Goal: Task Accomplishment & Management: Manage account settings

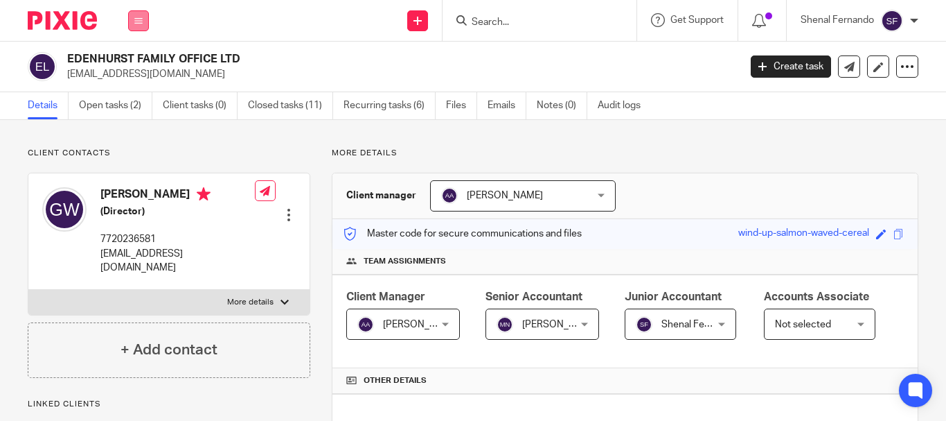
click at [138, 21] on icon at bounding box center [138, 21] width 8 height 8
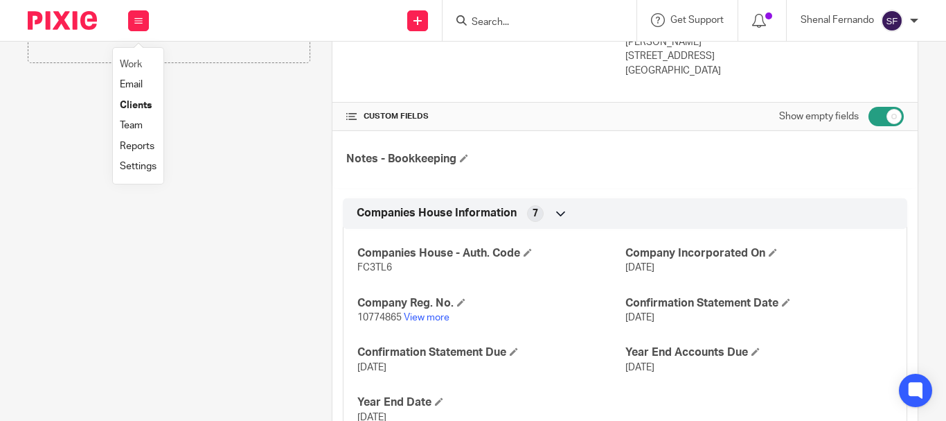
click at [145, 62] on li "Work" at bounding box center [138, 65] width 37 height 20
click at [129, 62] on link "Work" at bounding box center [131, 65] width 22 height 10
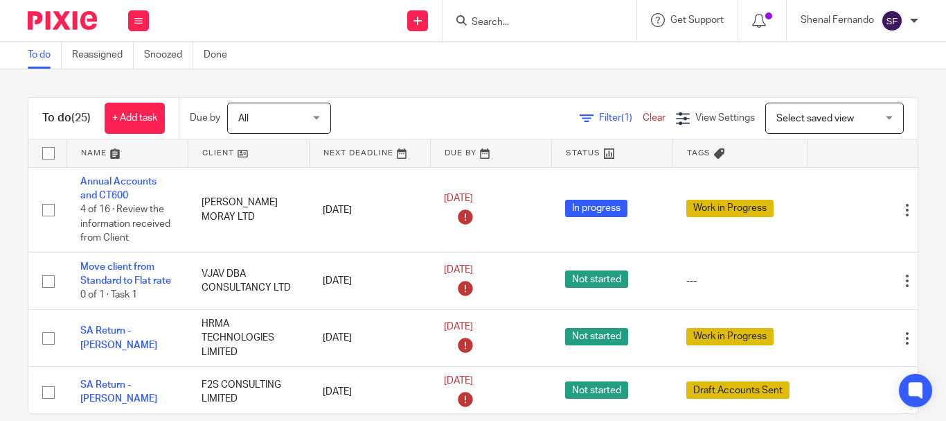
click at [37, 61] on link "To do" at bounding box center [45, 55] width 34 height 27
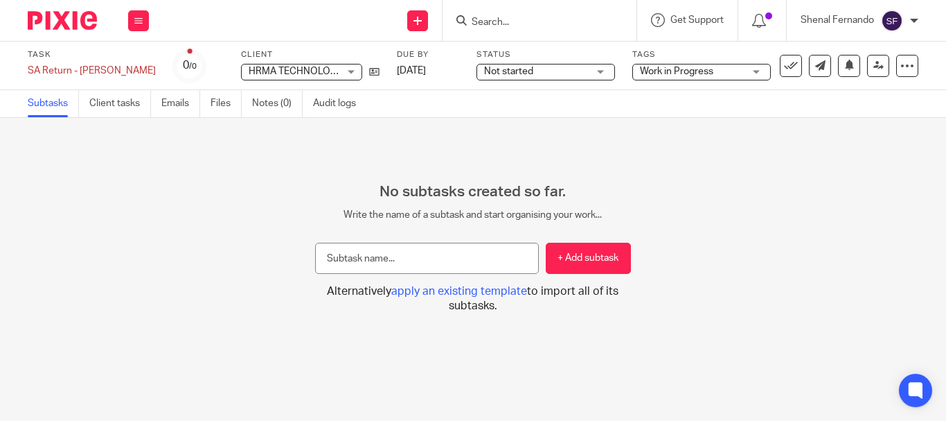
click at [698, 76] on span "Work in Progress" at bounding box center [692, 71] width 104 height 15
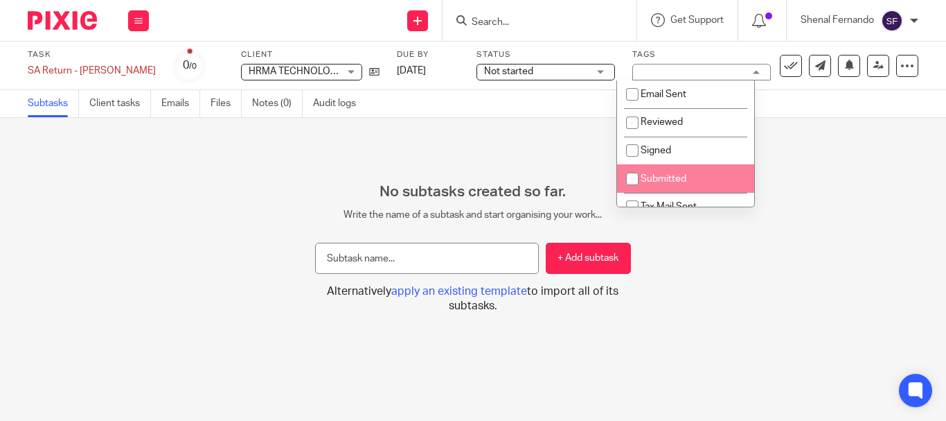
drag, startPoint x: 630, startPoint y: 180, endPoint x: 639, endPoint y: 166, distance: 16.9
click at [629, 180] on input "checkbox" at bounding box center [632, 179] width 26 height 26
checkbox input "true"
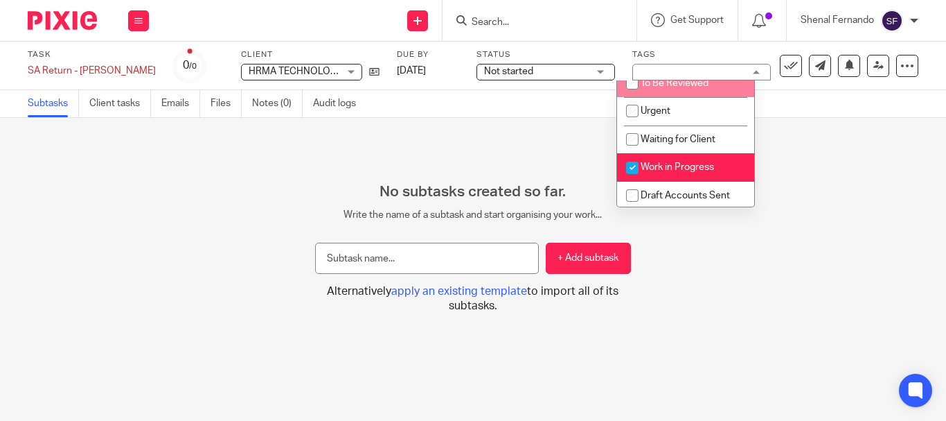
scroll to position [154, 0]
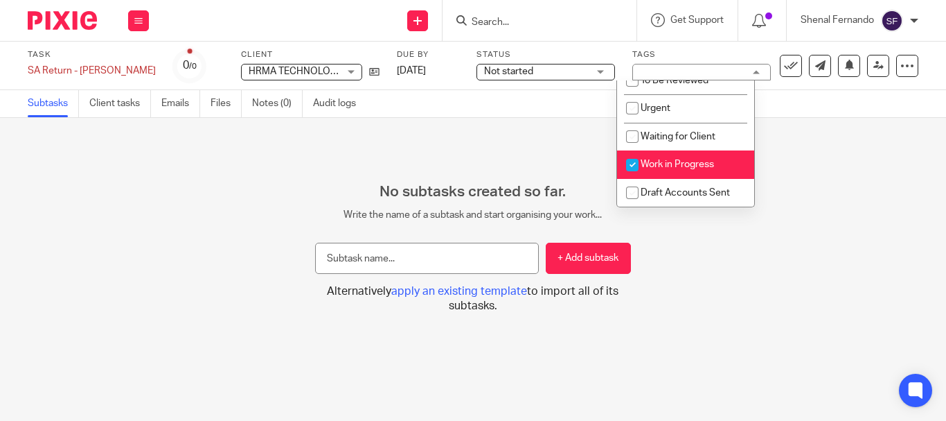
click at [631, 158] on input "checkbox" at bounding box center [632, 165] width 26 height 26
checkbox input "false"
click at [488, 65] on span "Not started" at bounding box center [536, 71] width 104 height 15
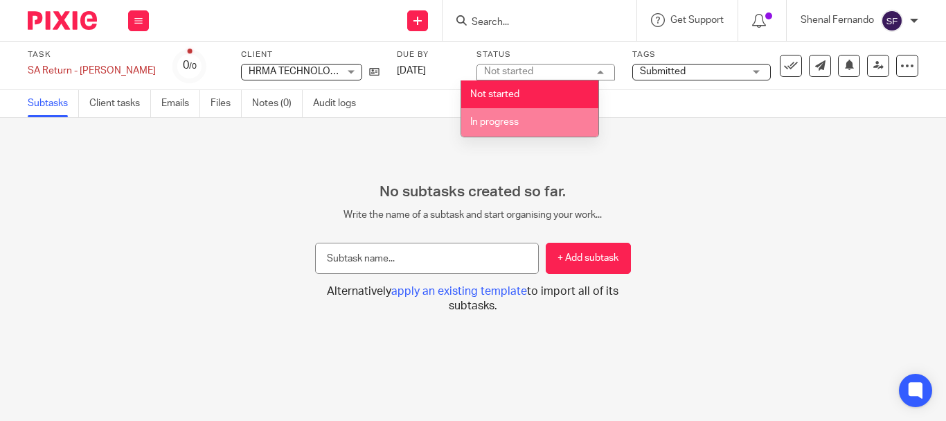
click at [495, 118] on span "In progress" at bounding box center [494, 122] width 48 height 10
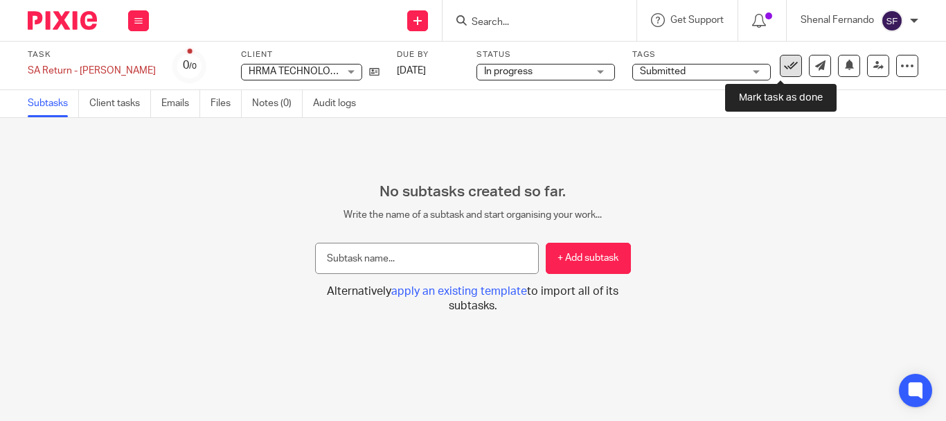
click at [784, 62] on icon at bounding box center [791, 66] width 14 height 14
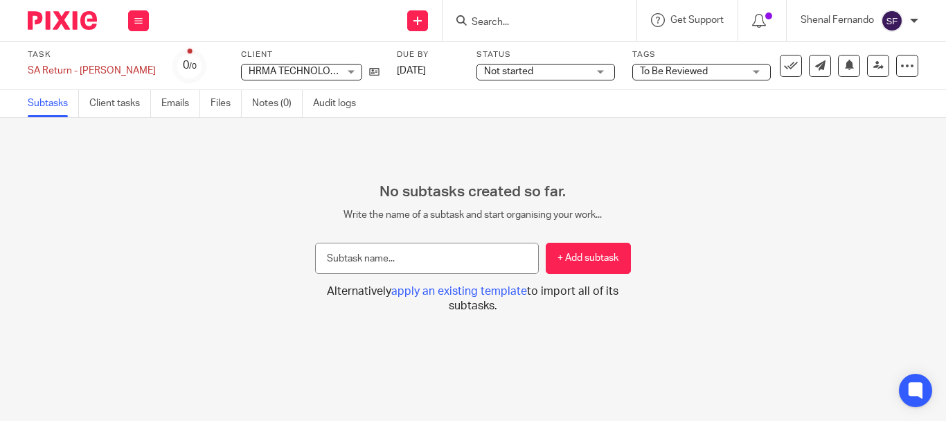
click at [546, 76] on span "Not started" at bounding box center [536, 71] width 104 height 15
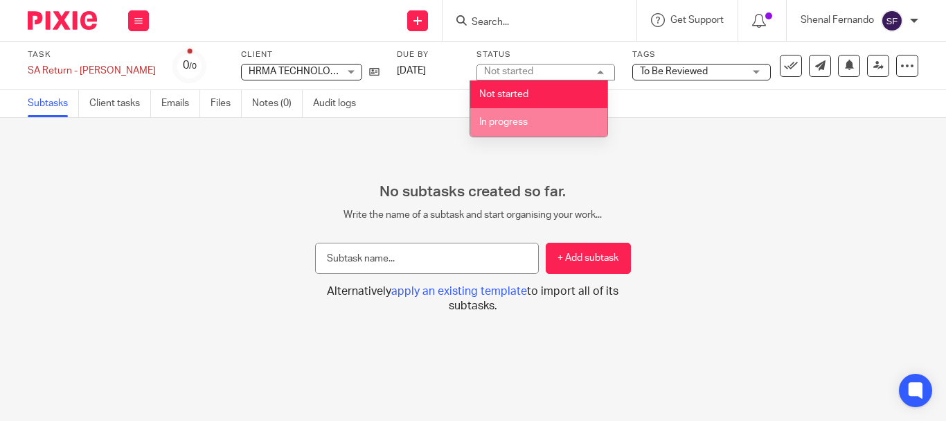
click at [533, 115] on li "In progress" at bounding box center [538, 122] width 137 height 28
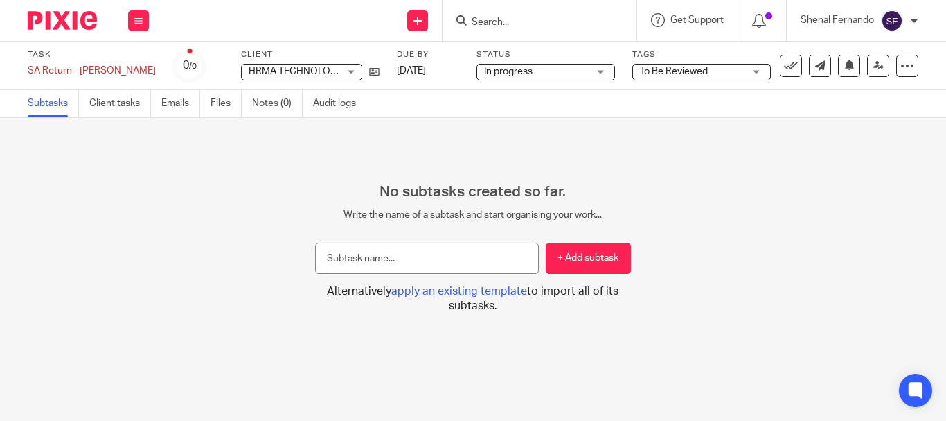
click at [664, 69] on span "To Be Reviewed" at bounding box center [674, 72] width 68 height 10
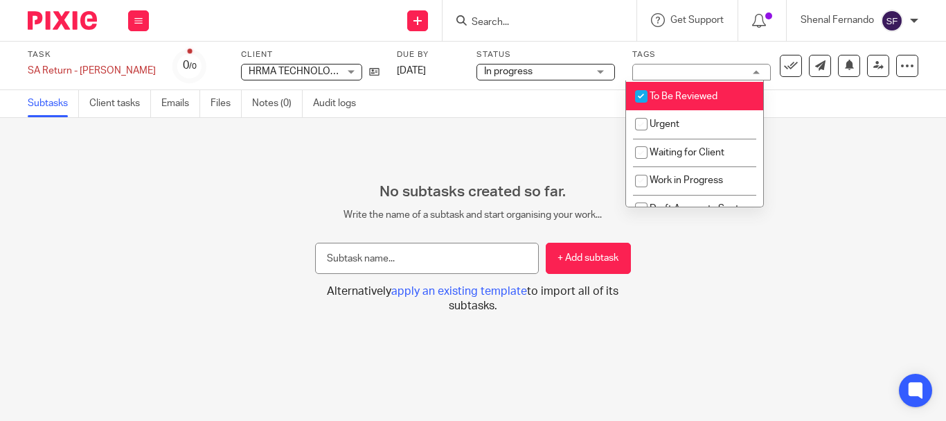
click at [641, 100] on input "checkbox" at bounding box center [641, 96] width 26 height 26
checkbox input "false"
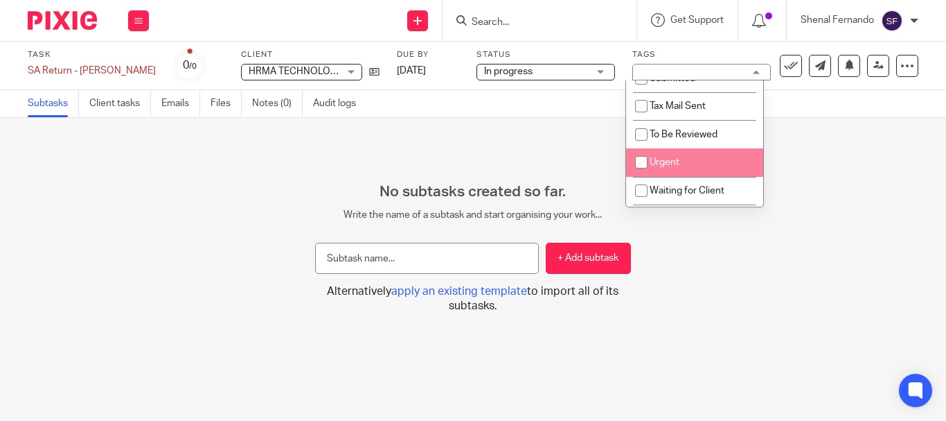
scroll to position [69, 0]
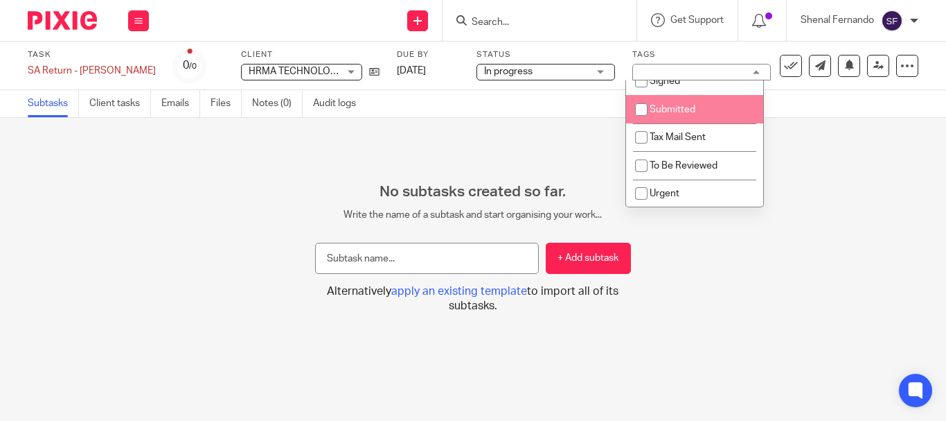
click at [638, 110] on input "checkbox" at bounding box center [641, 109] width 26 height 26
checkbox input "true"
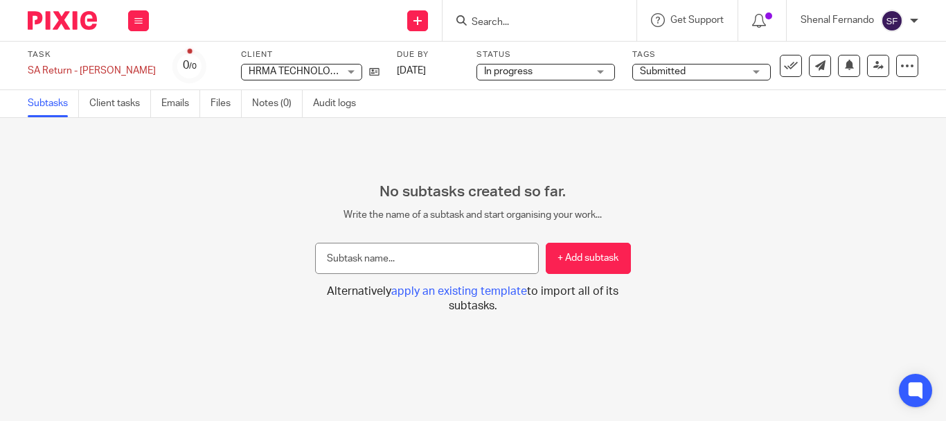
click at [784, 91] on div "Subtasks Client tasks Emails Files Notes (0) Audit logs" at bounding box center [473, 104] width 946 height 28
click at [784, 64] on icon at bounding box center [791, 66] width 14 height 14
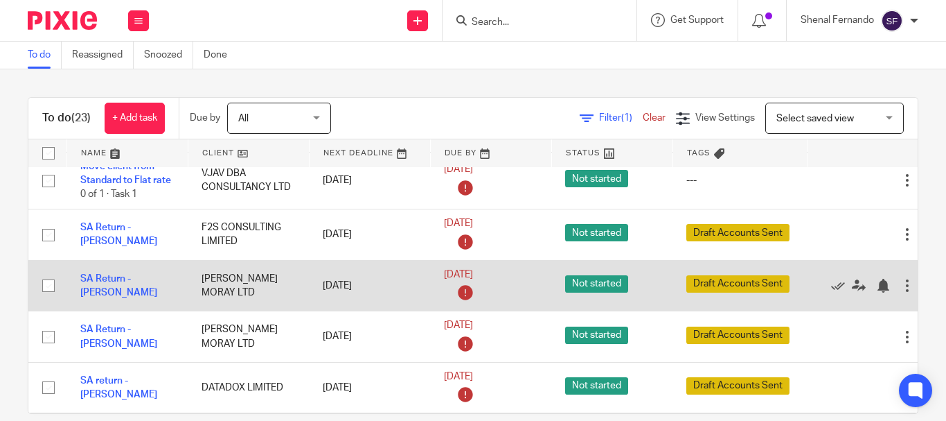
scroll to position [139, 0]
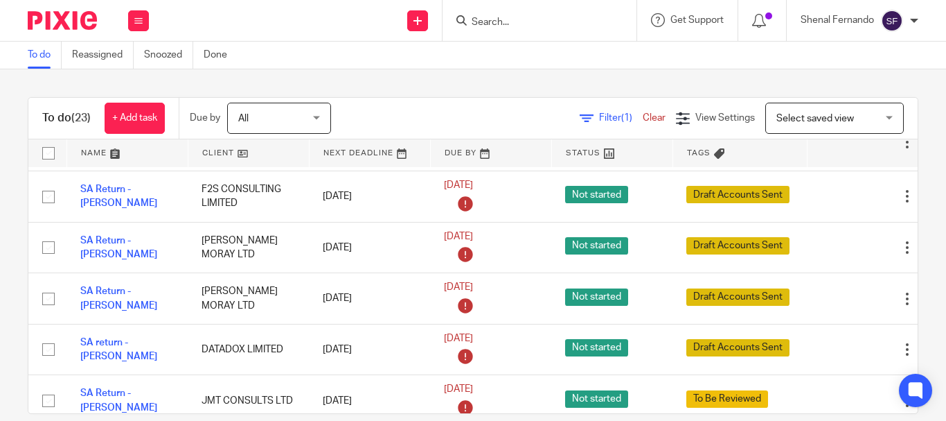
click at [46, 52] on link "To do" at bounding box center [45, 55] width 34 height 27
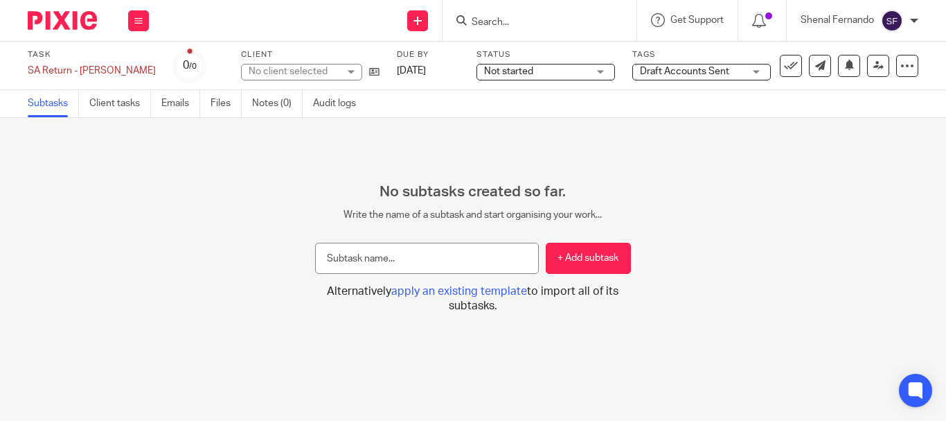
click at [572, 70] on span "Not started" at bounding box center [536, 71] width 104 height 15
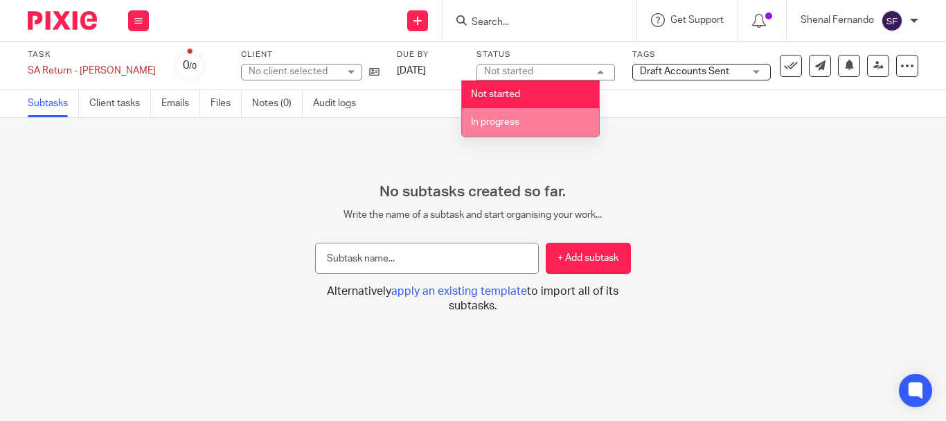
click at [541, 125] on li "In progress" at bounding box center [530, 122] width 137 height 28
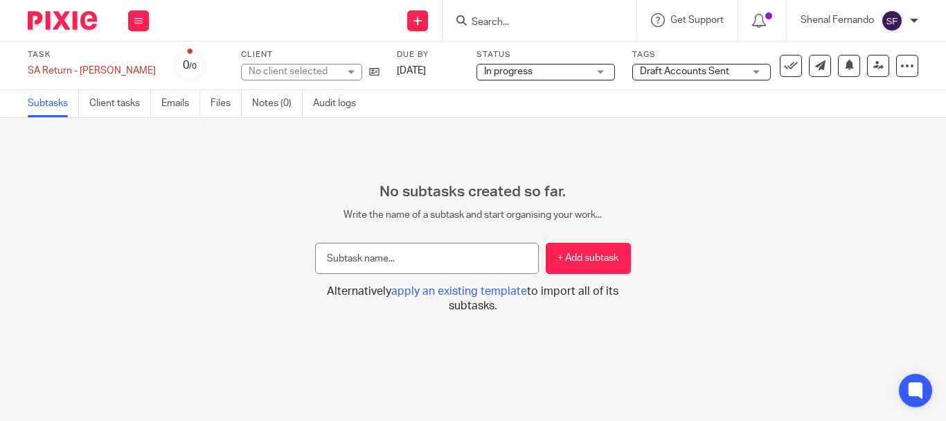
click at [655, 67] on span "Draft Accounts Sent" at bounding box center [684, 72] width 89 height 10
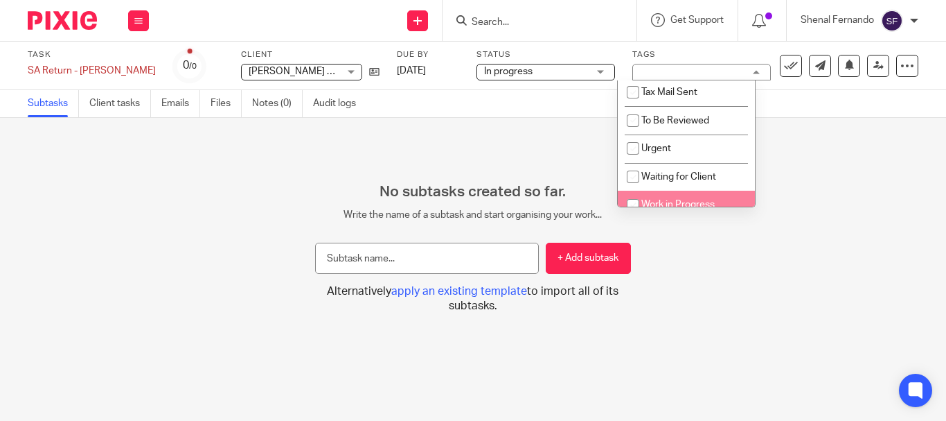
scroll to position [154, 0]
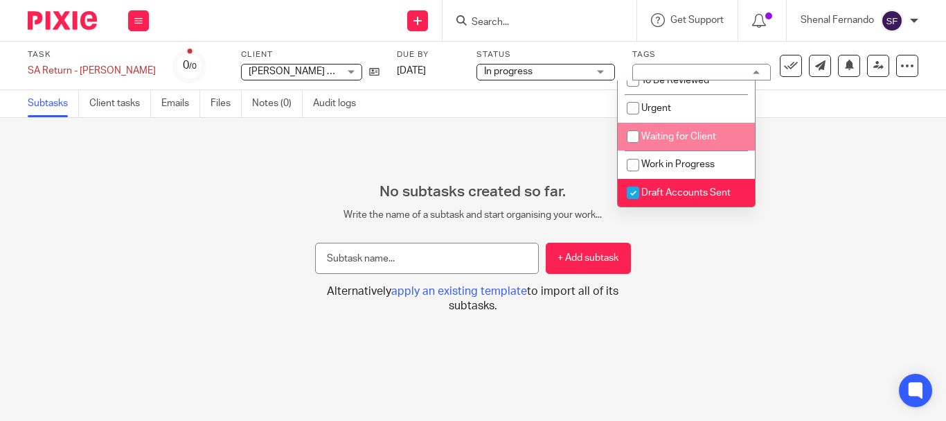
click at [559, 159] on div "No subtasks created so far. Write the name of a subtask and start organising yo…" at bounding box center [473, 269] width 946 height 303
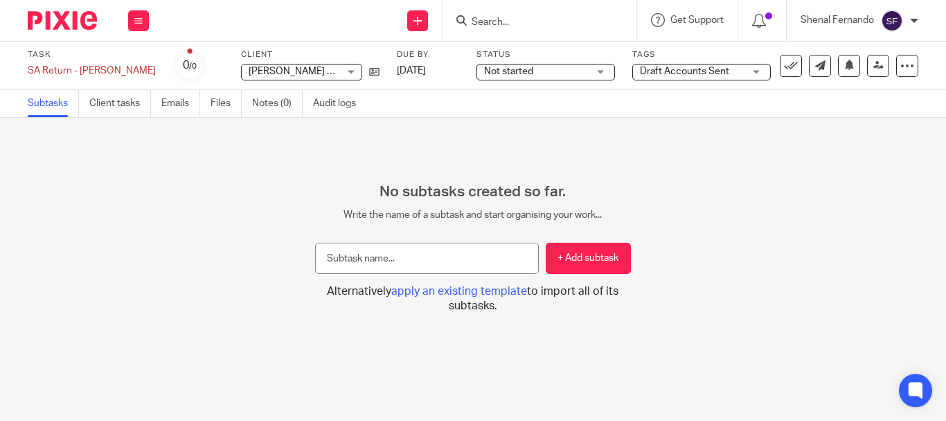
click at [529, 73] on span "Not started" at bounding box center [536, 71] width 104 height 15
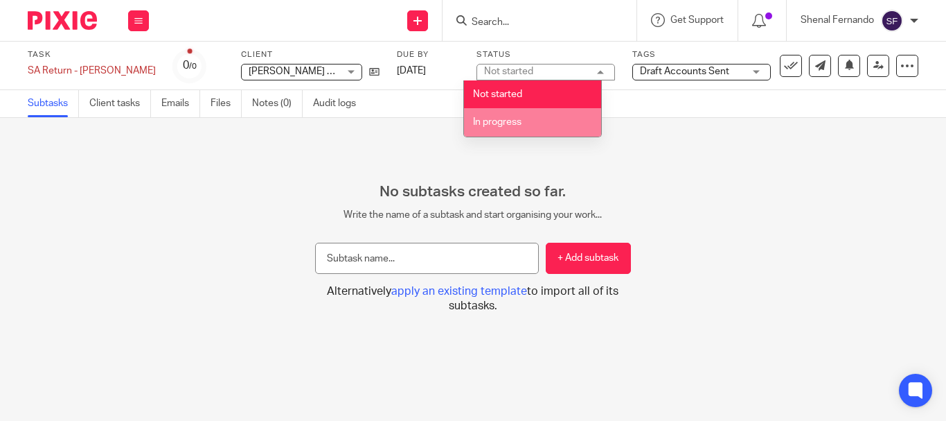
click at [522, 118] on span "In progress" at bounding box center [497, 122] width 48 height 10
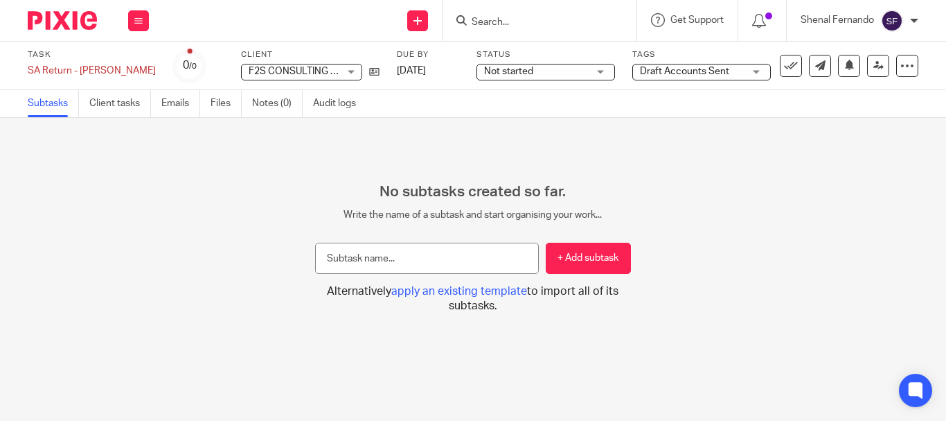
click at [503, 69] on span "Not started" at bounding box center [508, 72] width 49 height 10
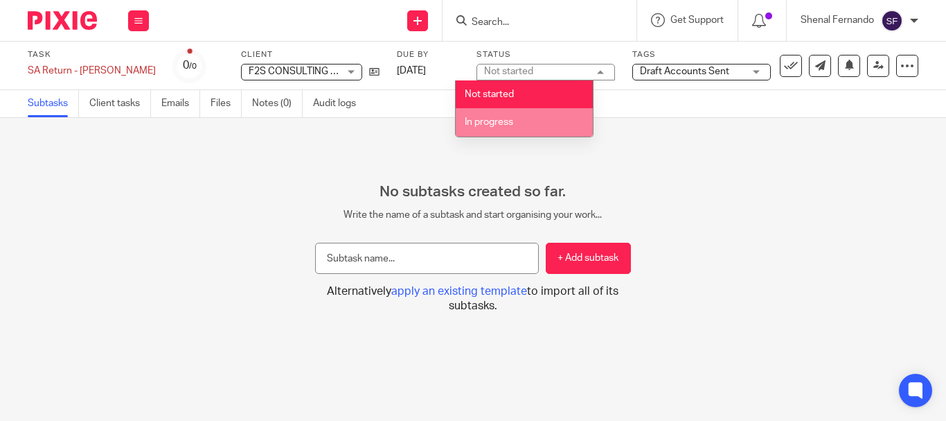
click at [502, 116] on li "In progress" at bounding box center [524, 122] width 137 height 28
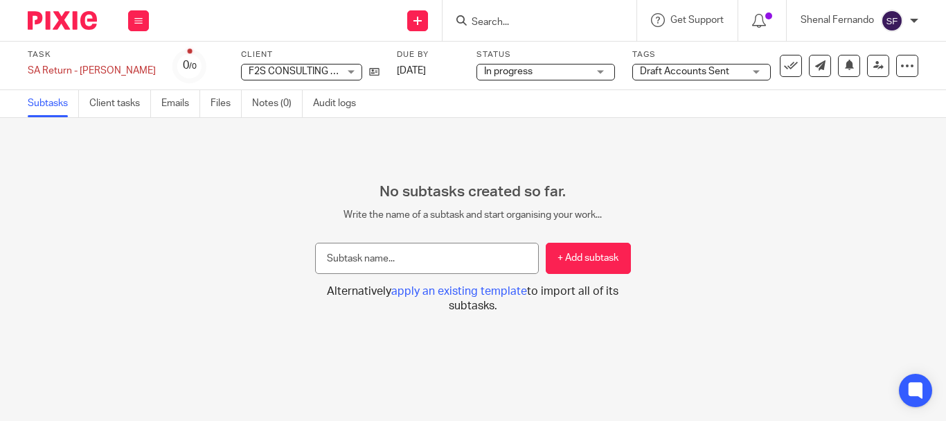
click at [663, 74] on span "Draft Accounts Sent" at bounding box center [684, 72] width 89 height 10
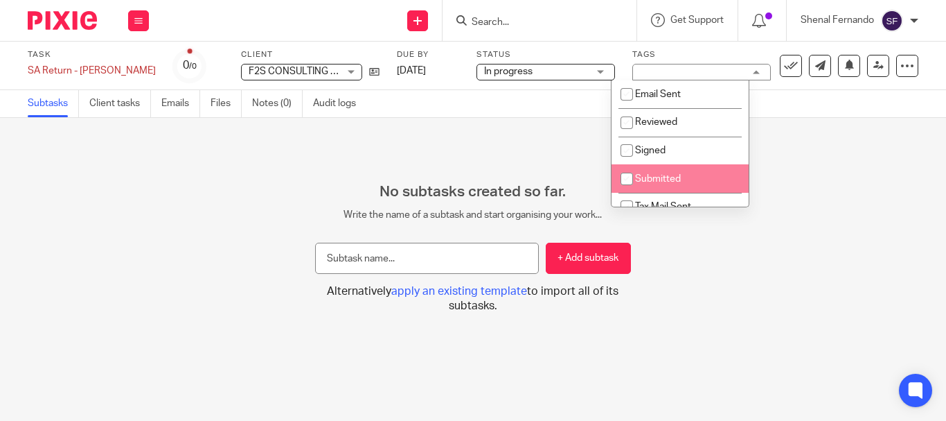
scroll to position [69, 0]
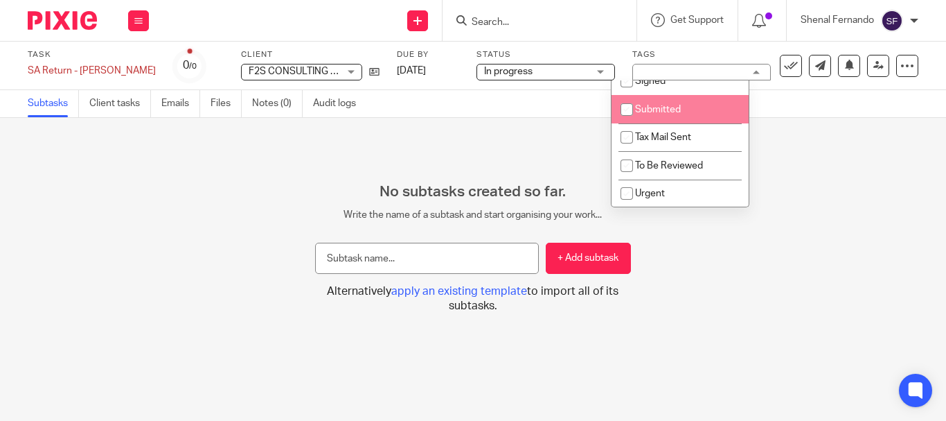
click at [619, 108] on input "checkbox" at bounding box center [627, 109] width 26 height 26
checkbox input "true"
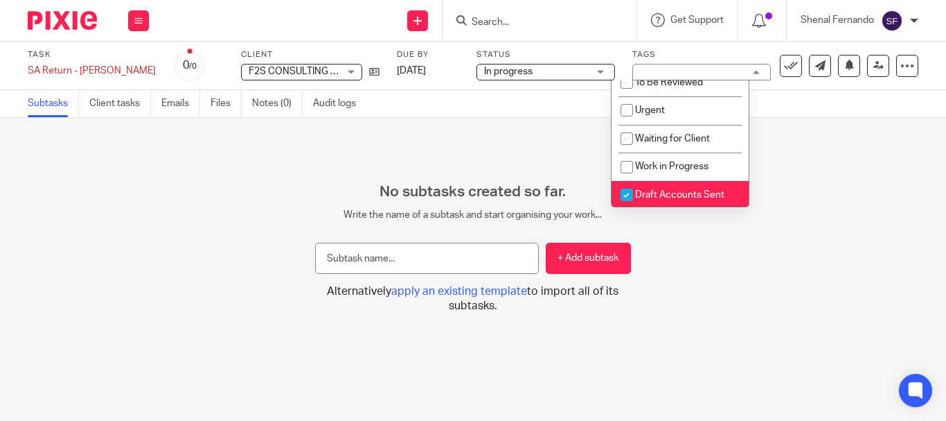
scroll to position [154, 0]
click at [630, 195] on input "checkbox" at bounding box center [627, 192] width 26 height 26
checkbox input "false"
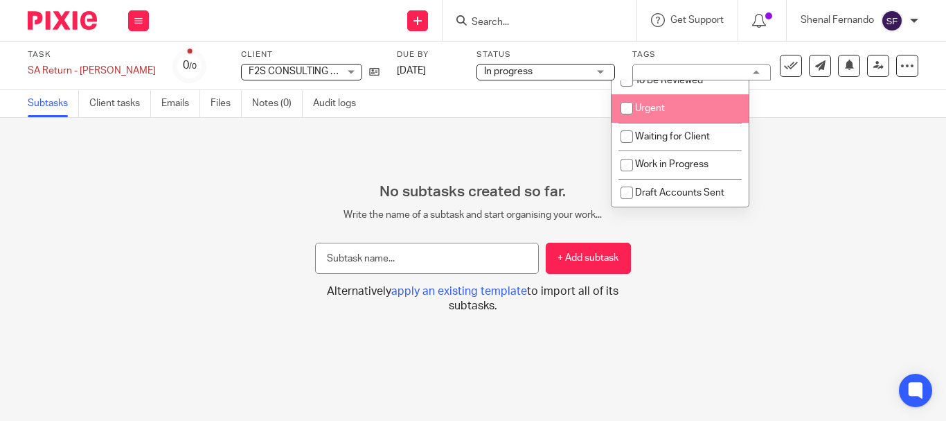
click at [815, 97] on div "Subtasks Client tasks Emails Files Notes (0) Audit logs" at bounding box center [473, 104] width 946 height 28
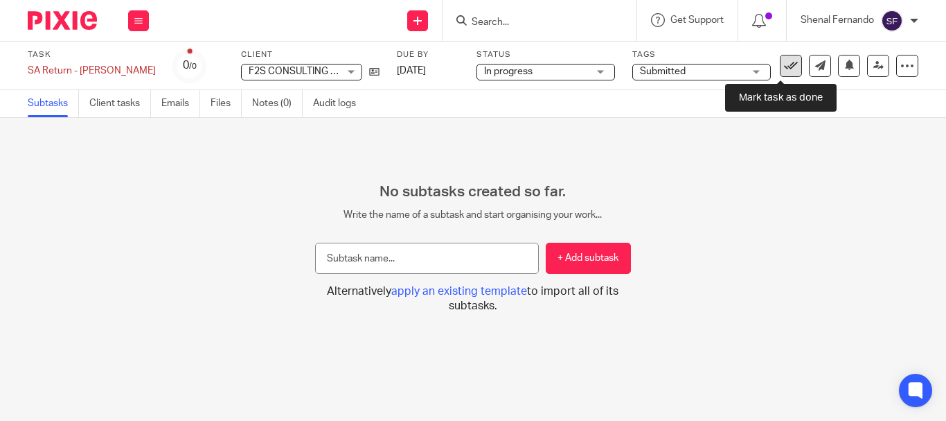
click at [784, 69] on icon at bounding box center [791, 66] width 14 height 14
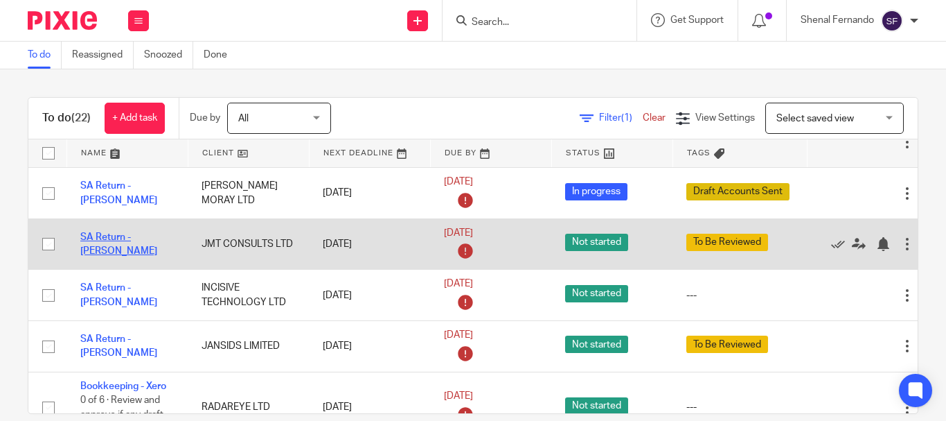
scroll to position [277, 0]
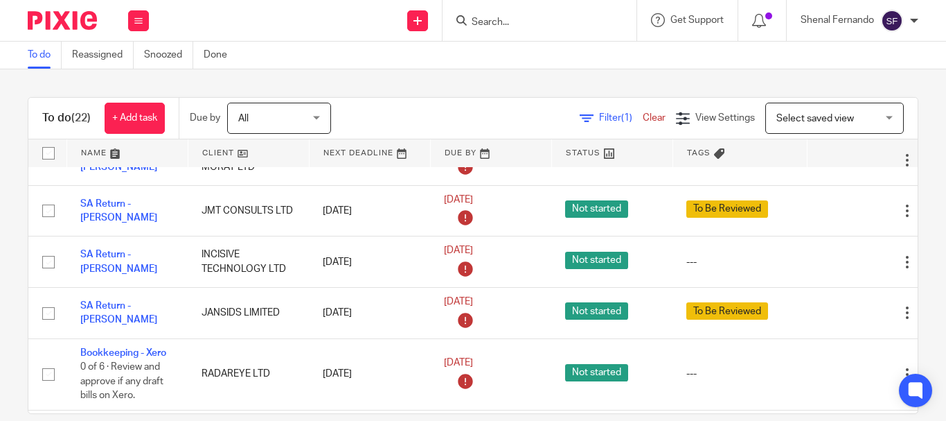
click at [42, 61] on link "To do" at bounding box center [45, 55] width 34 height 27
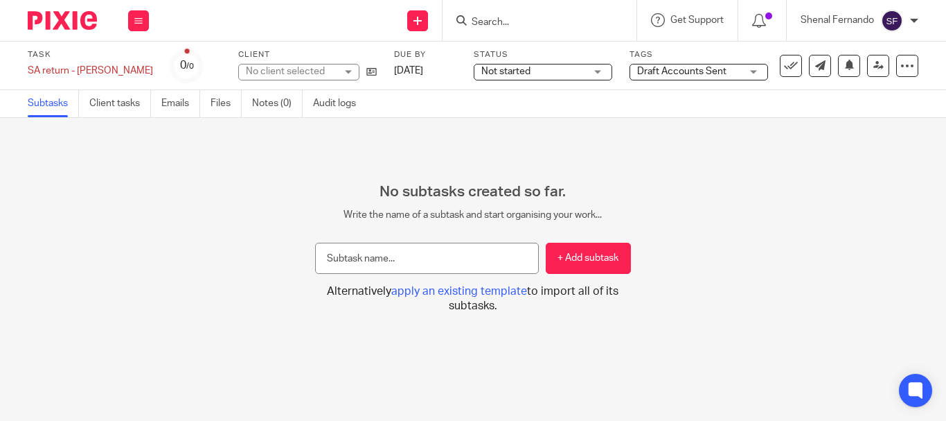
click at [491, 67] on span "Not started" at bounding box center [505, 72] width 49 height 10
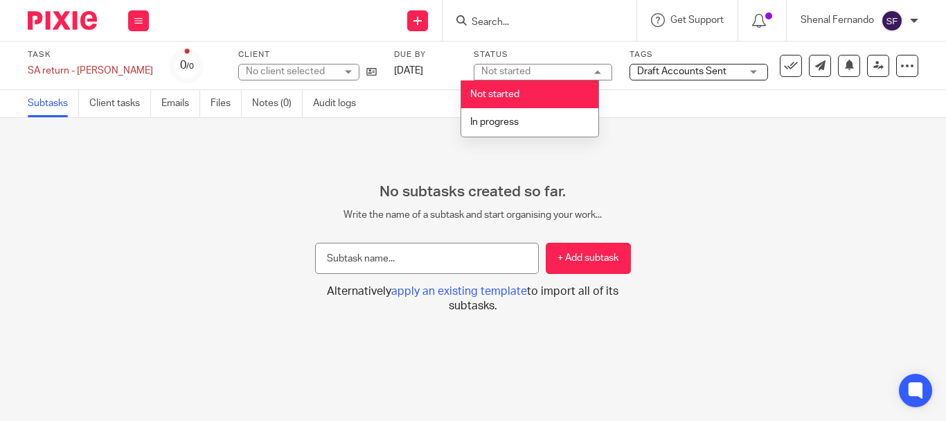
click at [491, 110] on li "In progress" at bounding box center [529, 122] width 137 height 28
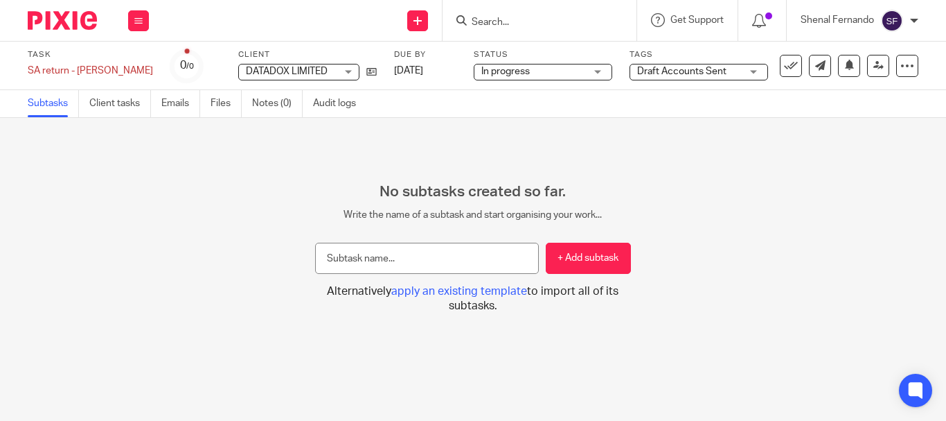
drag, startPoint x: 493, startPoint y: 114, endPoint x: 563, endPoint y: 101, distance: 71.2
click at [494, 115] on div "Subtasks Client tasks Emails Files Notes (0) Audit logs" at bounding box center [473, 104] width 946 height 28
click at [529, 123] on div "No subtasks created so far. Write the name of a subtask and start organising yo…" at bounding box center [473, 269] width 946 height 303
drag, startPoint x: 684, startPoint y: 69, endPoint x: 680, endPoint y: 78, distance: 10.6
click at [681, 76] on span "Draft Accounts Sent" at bounding box center [681, 72] width 89 height 10
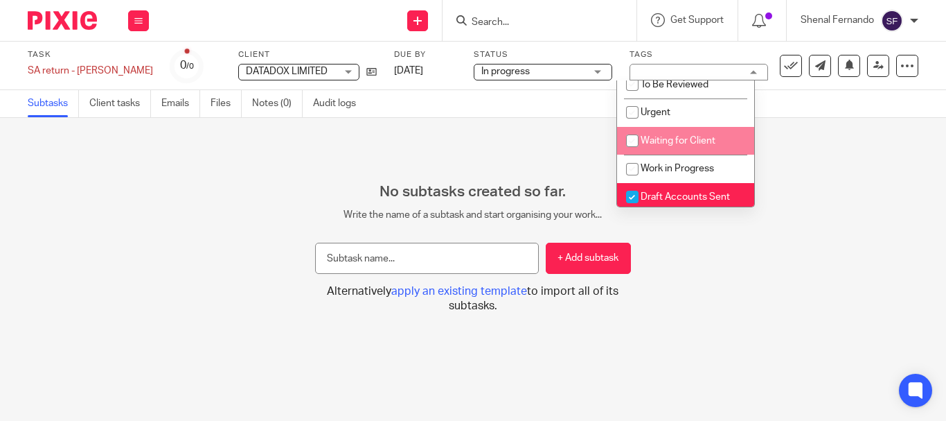
scroll to position [154, 0]
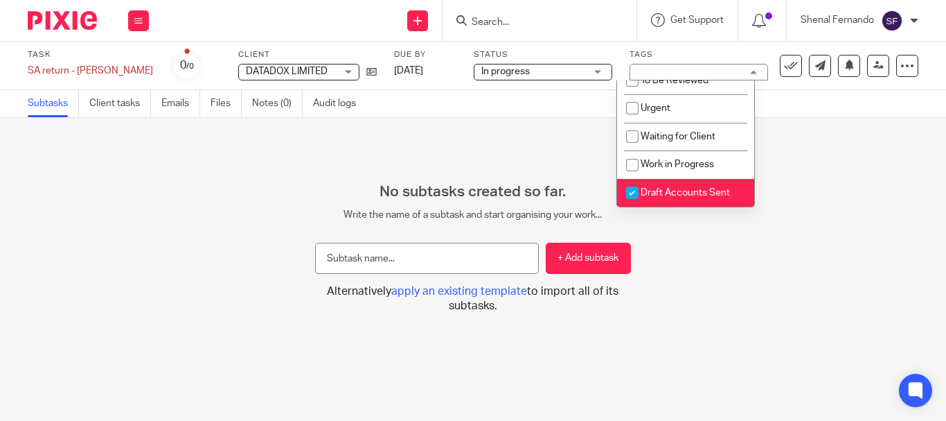
click at [630, 188] on input "checkbox" at bounding box center [632, 192] width 26 height 26
checkbox input "false"
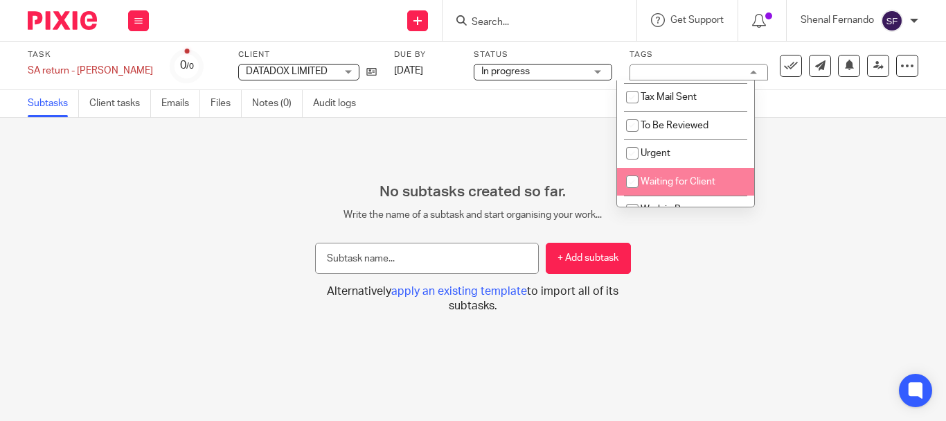
scroll to position [85, 0]
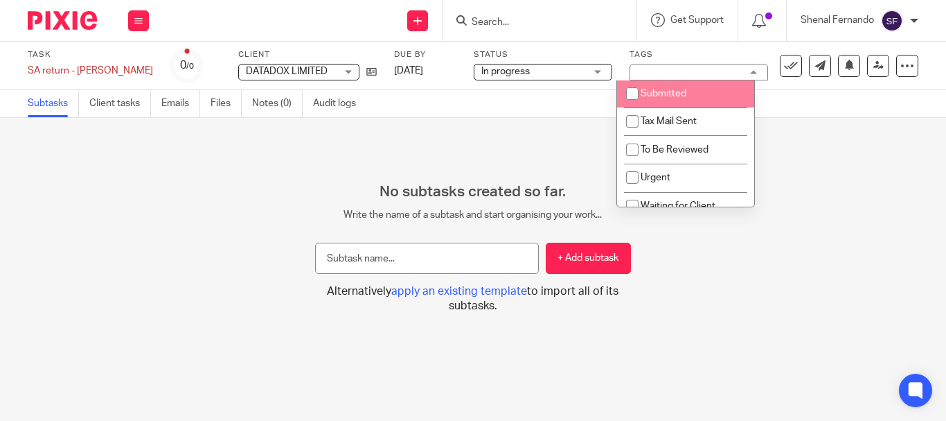
click at [631, 92] on input "checkbox" at bounding box center [632, 93] width 26 height 26
checkbox input "true"
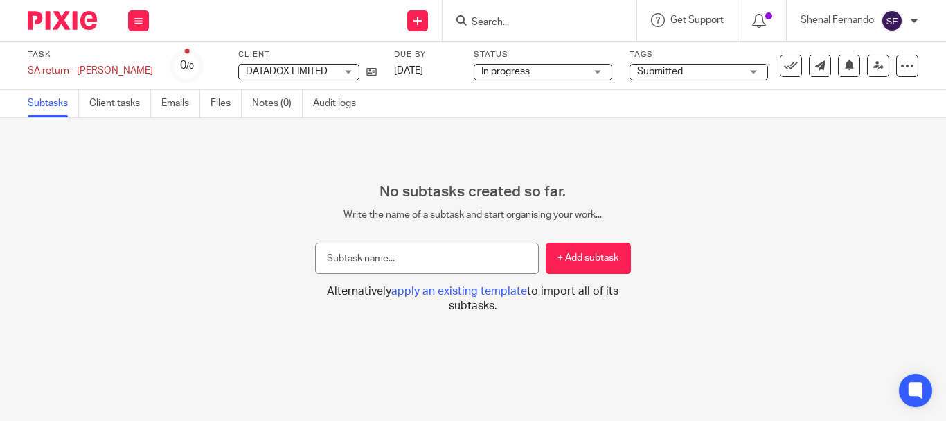
click at [531, 124] on div "No subtasks created so far. Write the name of a subtask and start organising yo…" at bounding box center [473, 269] width 946 height 303
click at [520, 72] on span "Not started" at bounding box center [508, 72] width 49 height 10
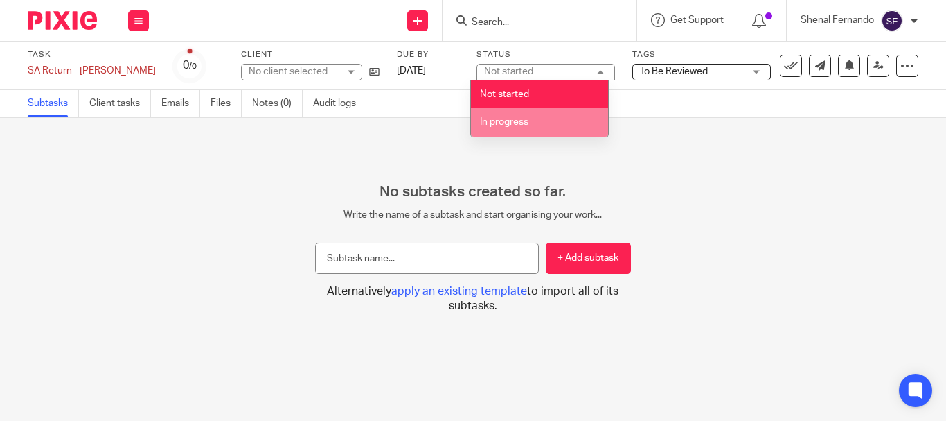
click at [511, 121] on span "In progress" at bounding box center [504, 122] width 48 height 10
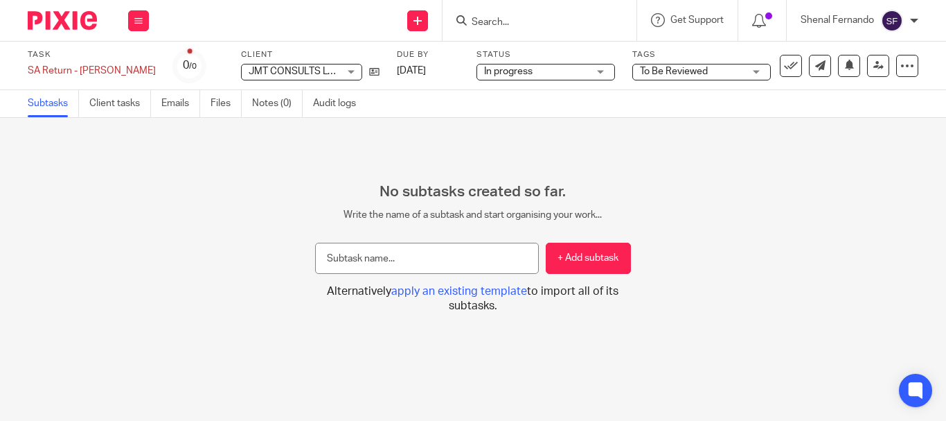
click at [494, 68] on span "In progress" at bounding box center [508, 72] width 48 height 10
click at [689, 74] on span "To Be Reviewed" at bounding box center [674, 72] width 68 height 10
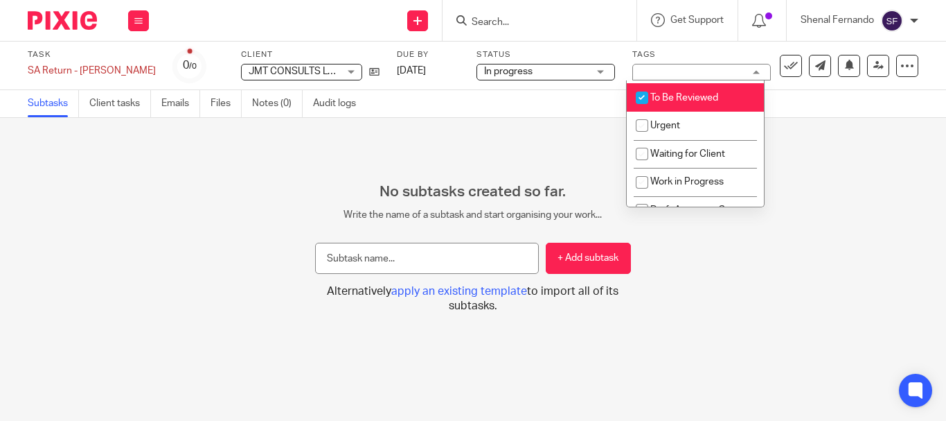
scroll to position [139, 0]
click at [640, 96] on input "checkbox" at bounding box center [642, 96] width 26 height 26
checkbox input "false"
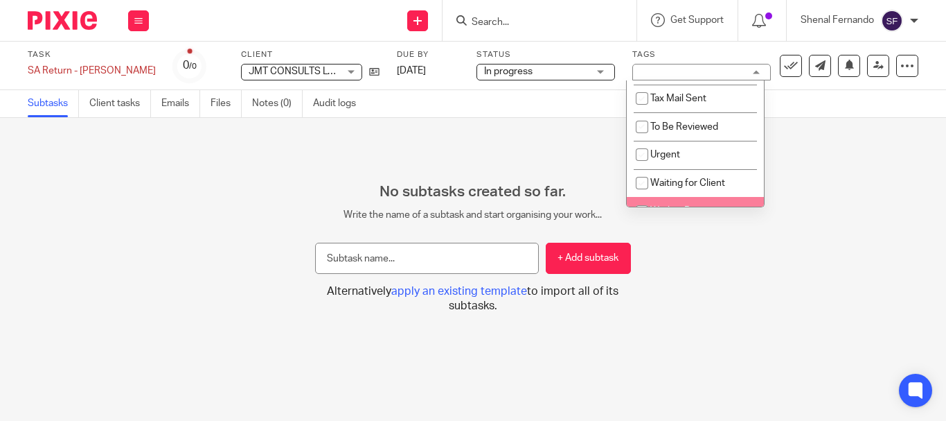
scroll to position [85, 0]
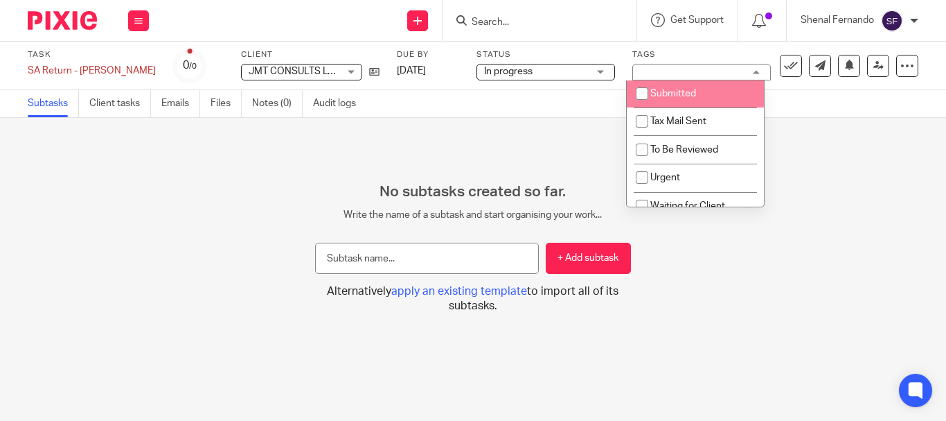
click at [638, 93] on input "checkbox" at bounding box center [642, 93] width 26 height 26
checkbox input "true"
click at [560, 91] on div "Subtasks Client tasks Emails Files Notes (0) Audit logs" at bounding box center [473, 104] width 946 height 28
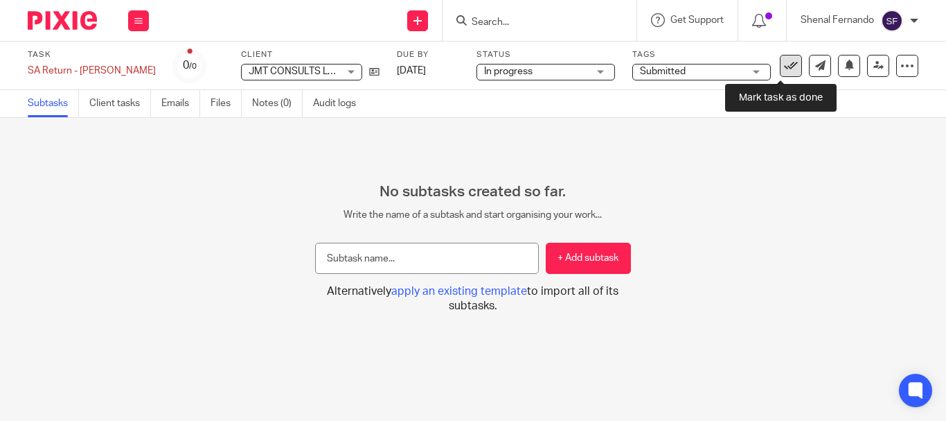
click at [784, 61] on icon at bounding box center [791, 66] width 14 height 14
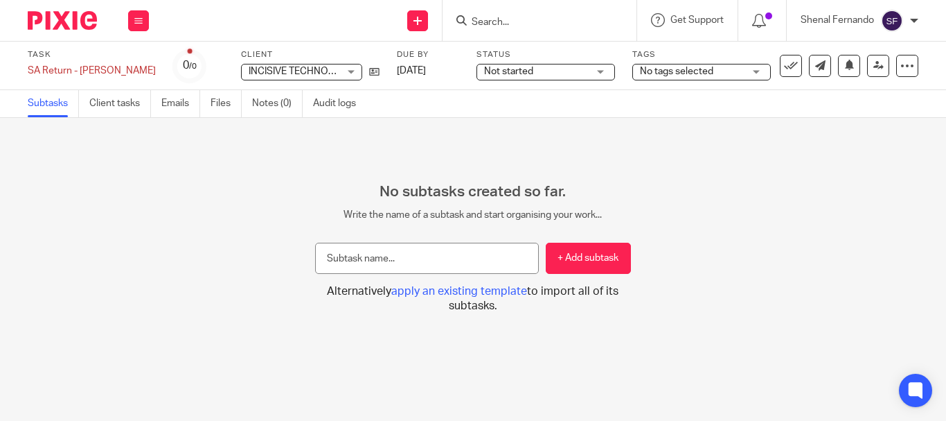
click at [513, 74] on span "Not started" at bounding box center [508, 72] width 49 height 10
click at [651, 70] on span "No tags selected" at bounding box center [676, 72] width 73 height 10
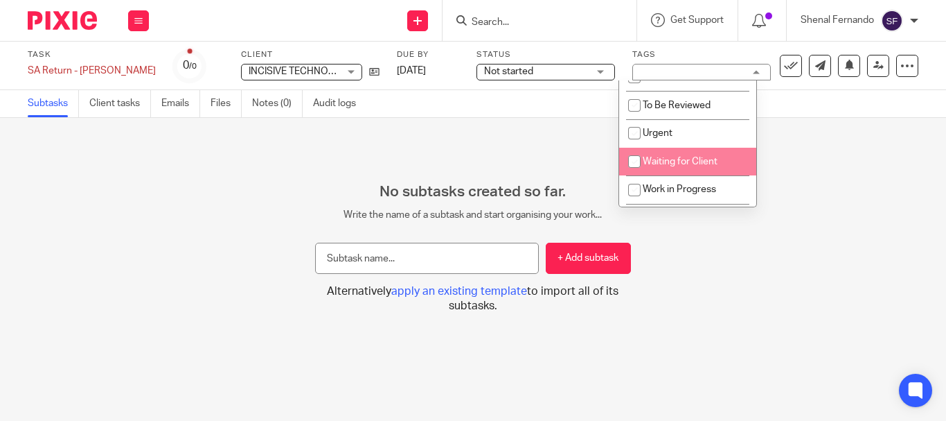
scroll to position [139, 0]
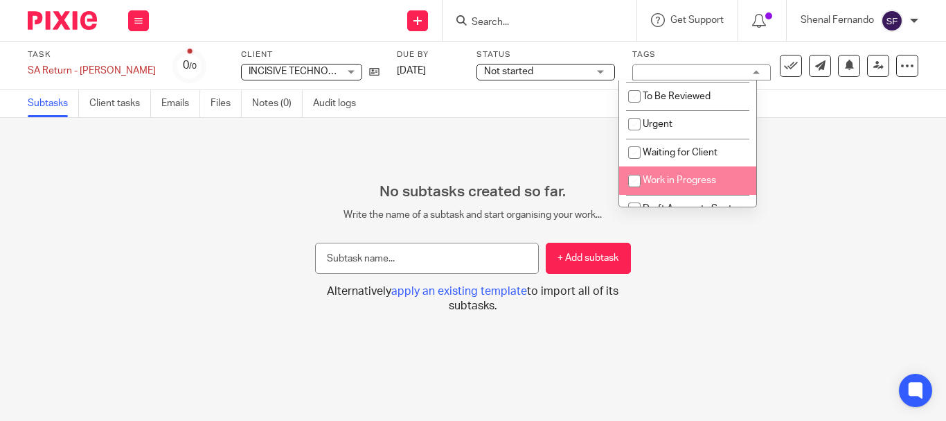
click at [634, 175] on input "checkbox" at bounding box center [634, 181] width 26 height 26
checkbox input "true"
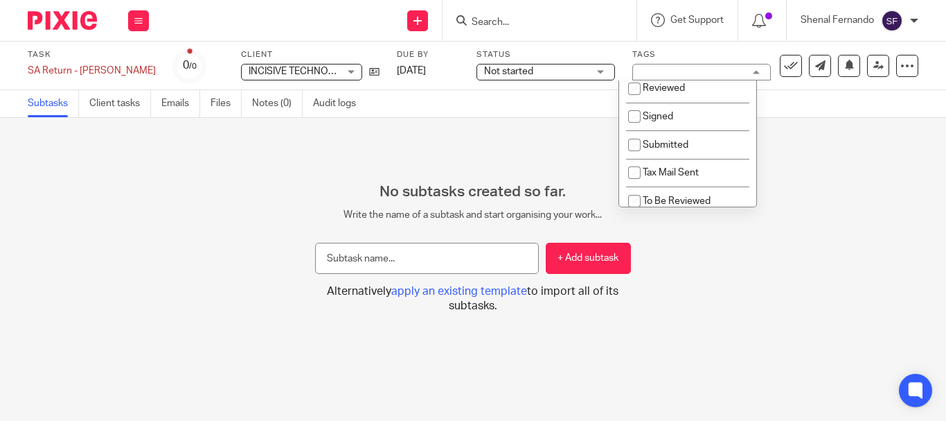
scroll to position [0, 0]
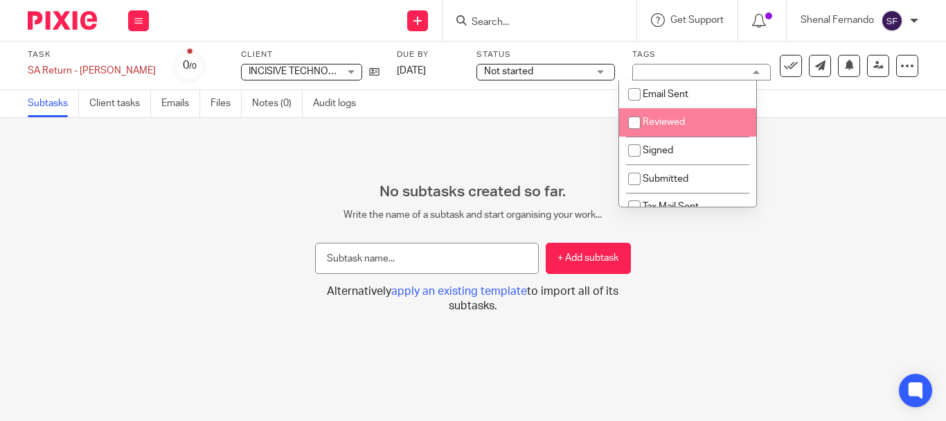
click at [556, 70] on span "Not started" at bounding box center [536, 71] width 104 height 15
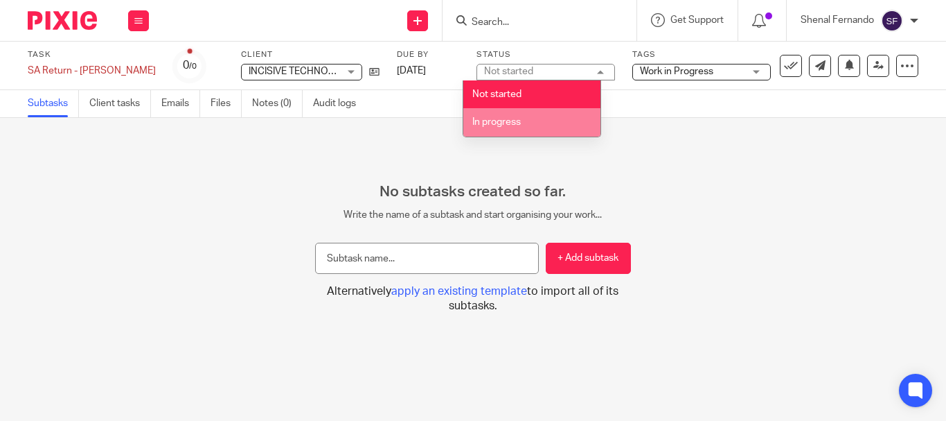
click at [537, 118] on li "In progress" at bounding box center [531, 122] width 137 height 28
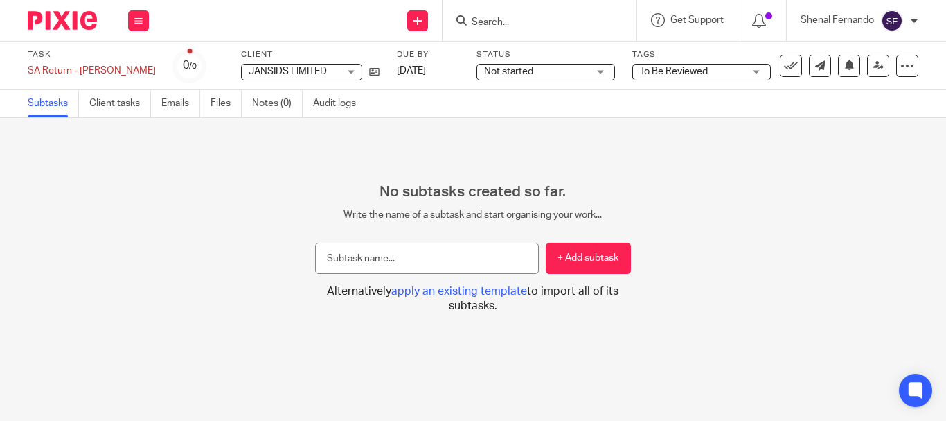
click at [614, 68] on div "Not started Not started" at bounding box center [546, 72] width 139 height 17
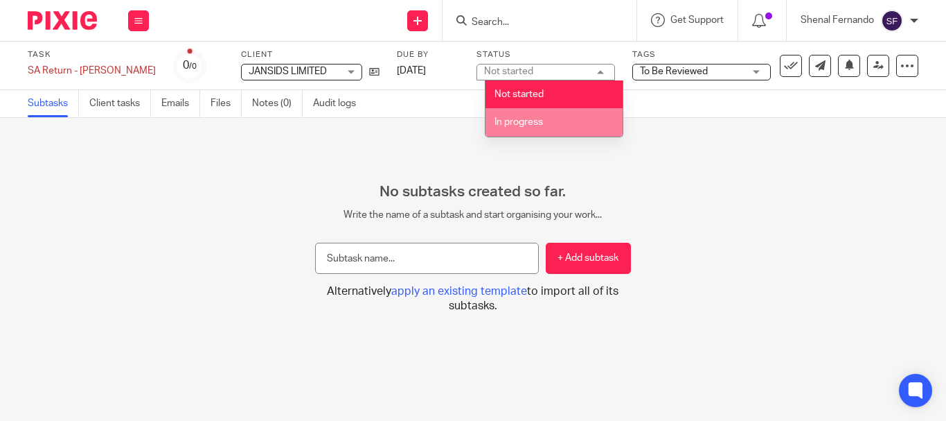
click at [567, 127] on li "In progress" at bounding box center [554, 122] width 137 height 28
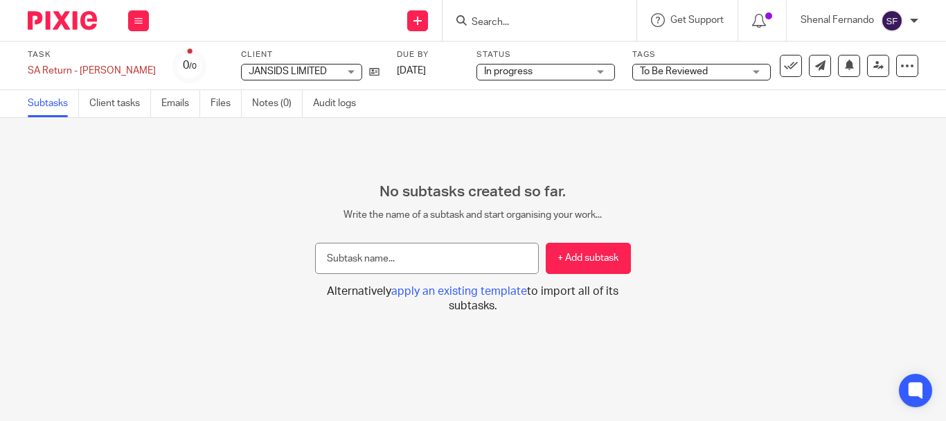
click at [674, 76] on span "To Be Reviewed" at bounding box center [674, 72] width 68 height 10
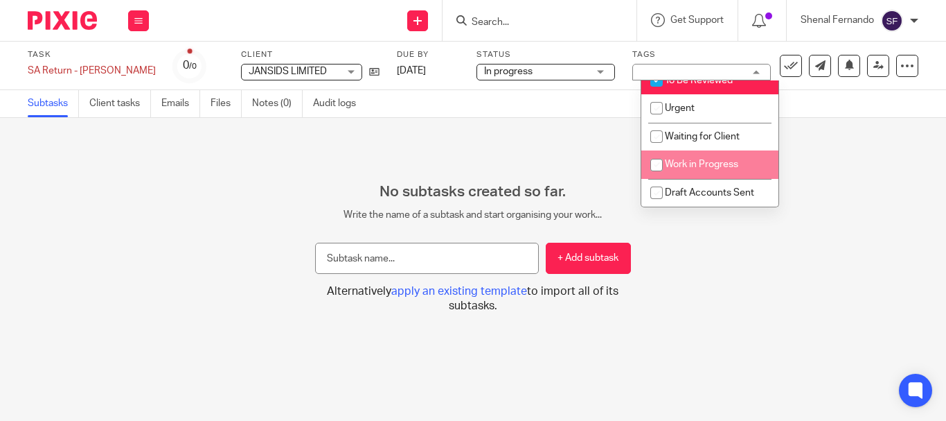
scroll to position [85, 0]
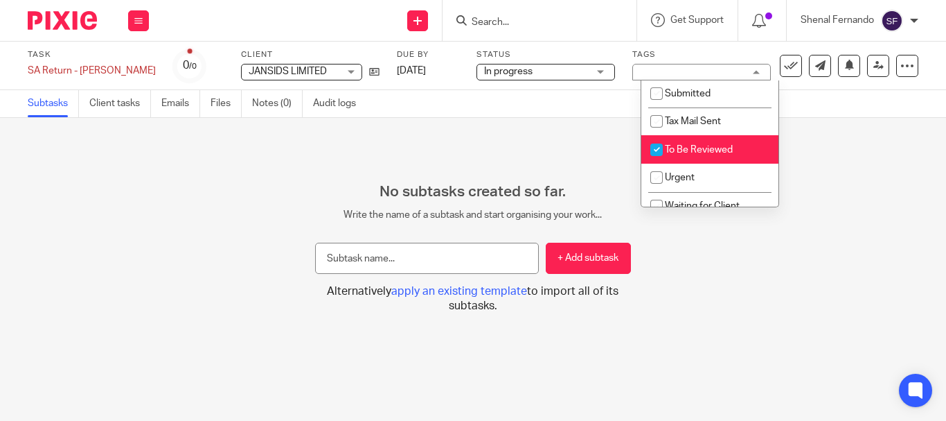
click at [659, 141] on input "checkbox" at bounding box center [657, 149] width 26 height 26
checkbox input "false"
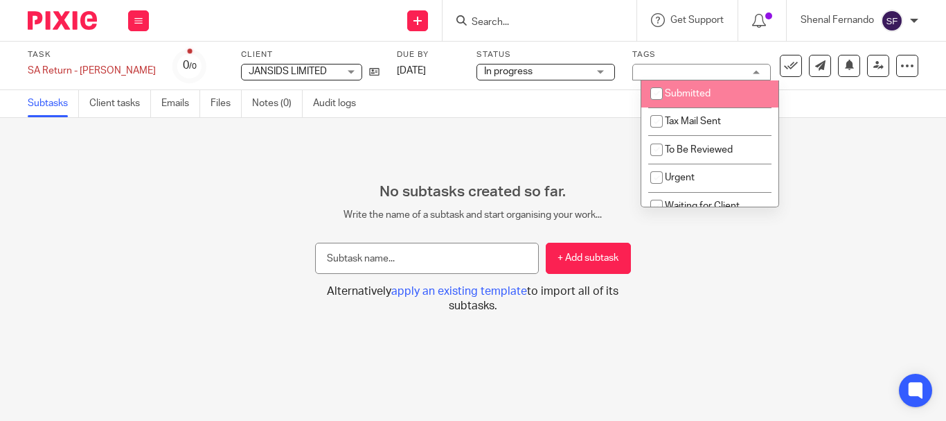
click at [659, 98] on input "checkbox" at bounding box center [657, 93] width 26 height 26
checkbox input "true"
click at [796, 101] on div "Subtasks Client tasks Emails Files Notes (0) Audit logs" at bounding box center [473, 104] width 946 height 28
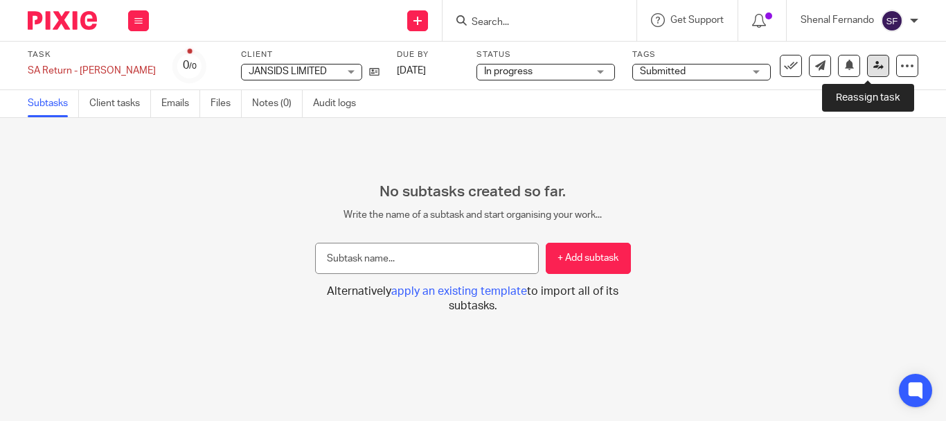
click at [867, 67] on link at bounding box center [878, 66] width 22 height 22
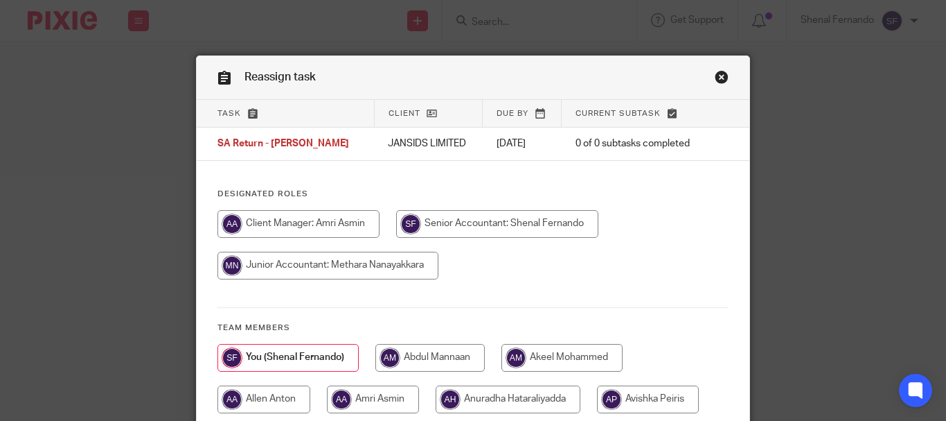
click at [357, 273] on input "radio" at bounding box center [328, 265] width 221 height 28
radio input "true"
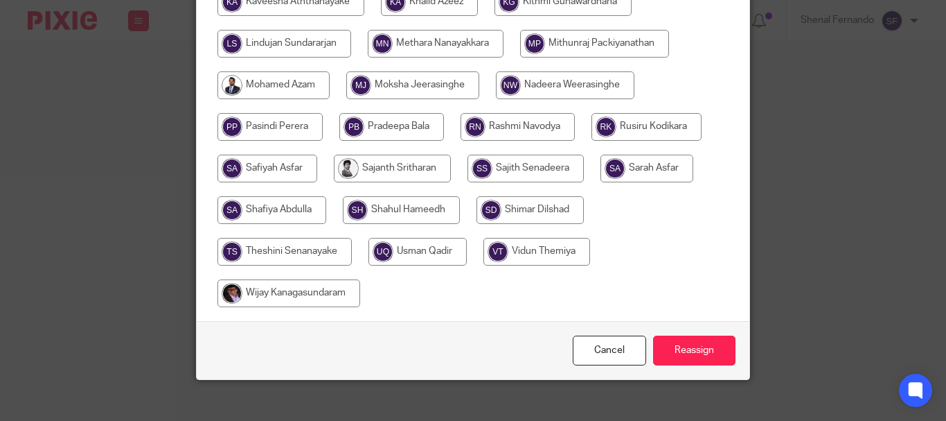
scroll to position [485, 0]
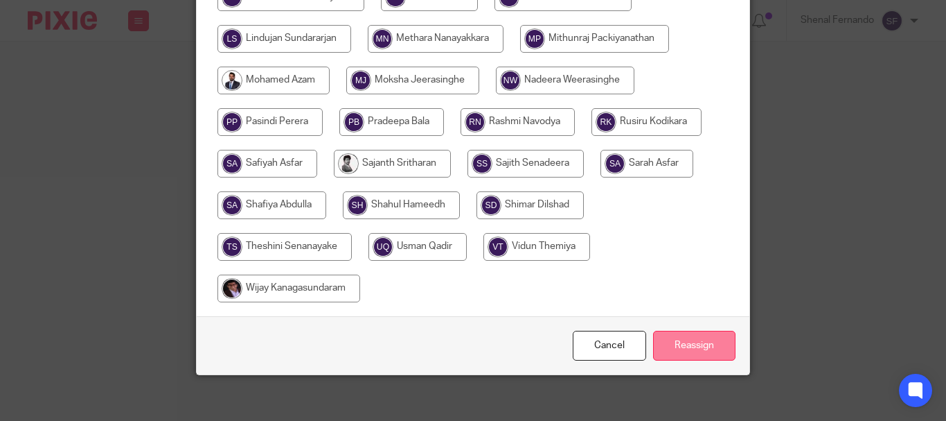
click at [662, 357] on input "Reassign" at bounding box center [694, 345] width 82 height 30
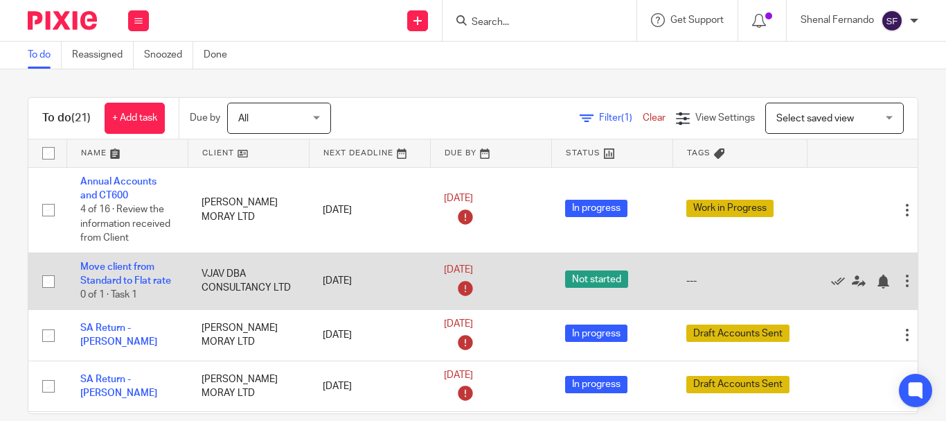
click at [50, 281] on input "checkbox" at bounding box center [48, 281] width 26 height 26
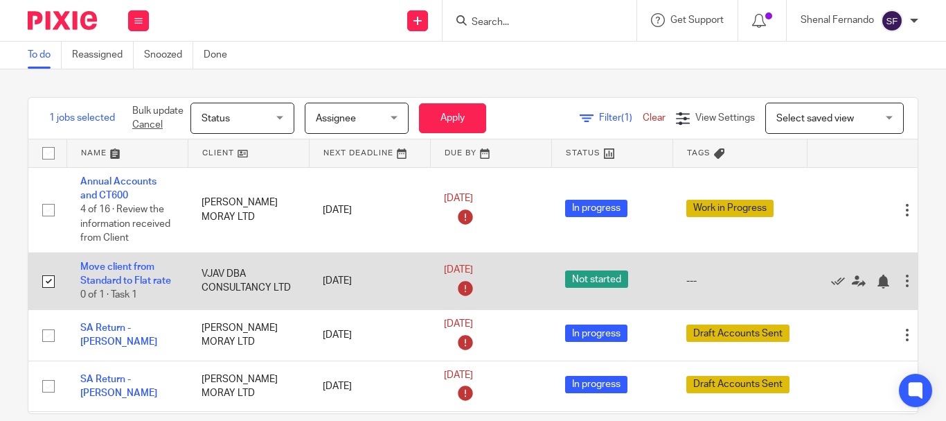
click at [51, 281] on input "checkbox" at bounding box center [48, 281] width 26 height 26
checkbox input "false"
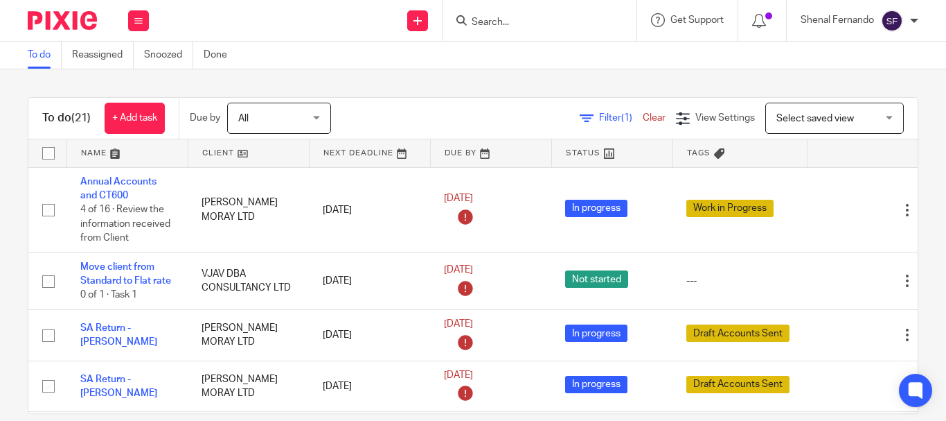
click at [37, 58] on link "To do" at bounding box center [45, 55] width 34 height 27
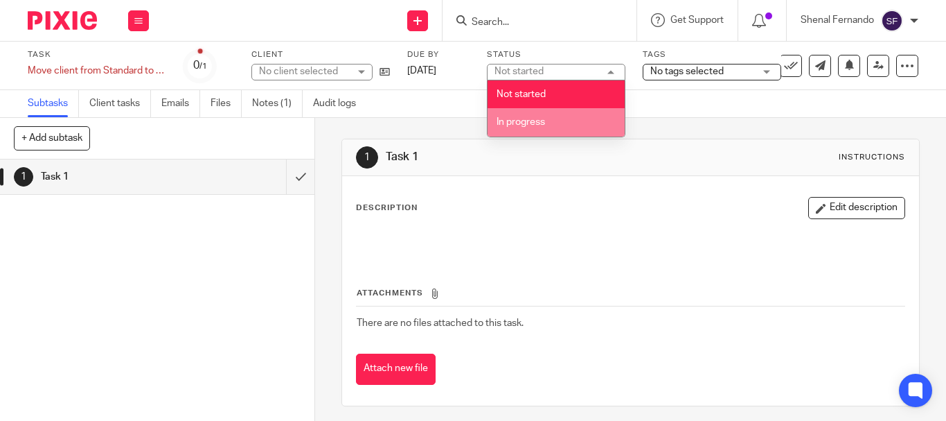
click at [549, 127] on li "In progress" at bounding box center [556, 122] width 137 height 28
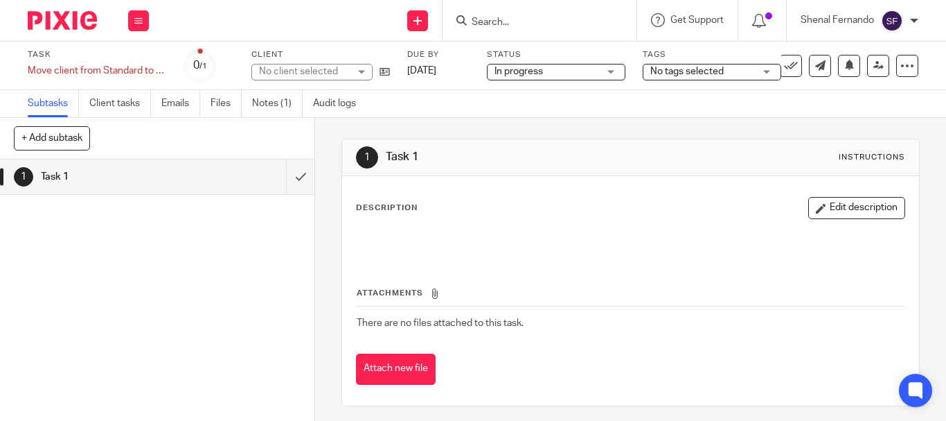
click at [654, 73] on span "No tags selected" at bounding box center [687, 72] width 73 height 10
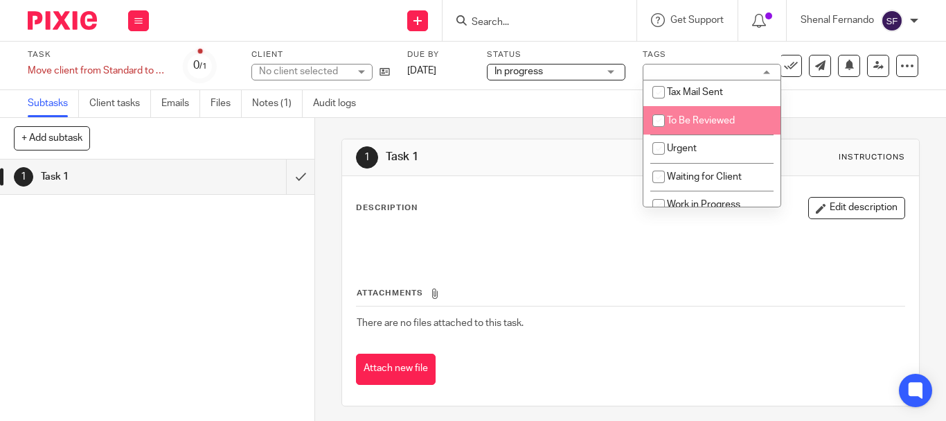
scroll to position [139, 0]
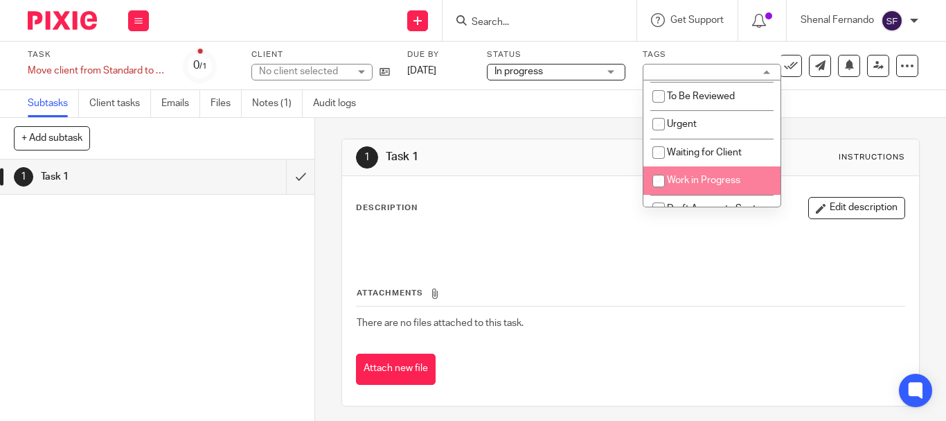
click at [656, 175] on input "checkbox" at bounding box center [659, 181] width 26 height 26
checkbox input "true"
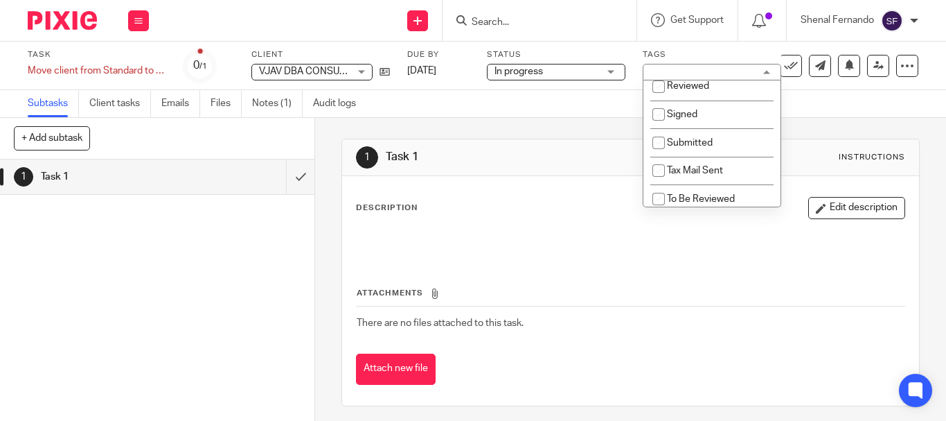
scroll to position [0, 0]
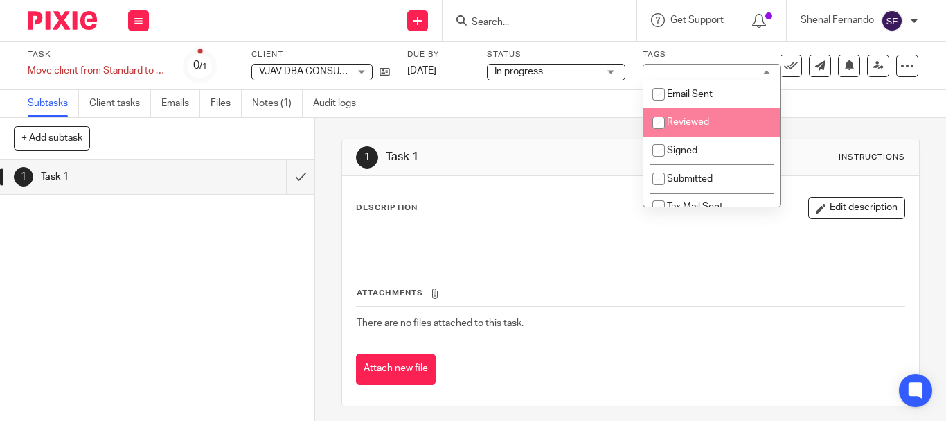
click at [599, 91] on div "Subtasks Client tasks Emails Files Notes (1) Audit logs" at bounding box center [473, 104] width 946 height 28
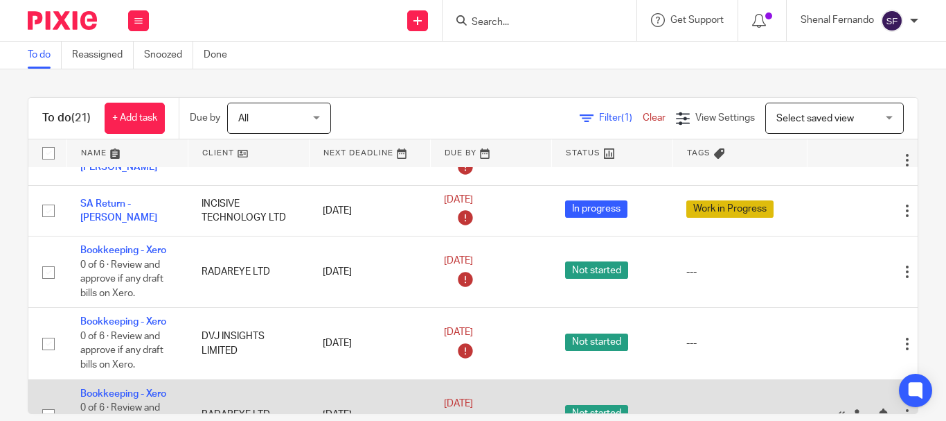
scroll to position [208, 0]
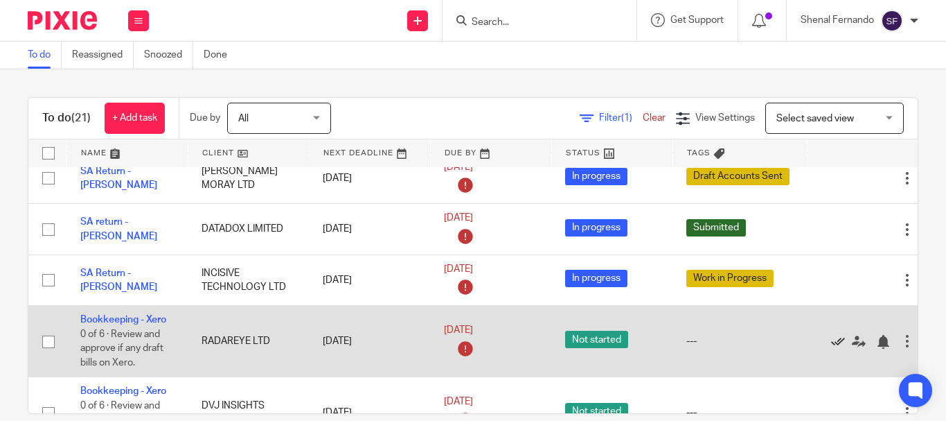
click at [840, 341] on icon at bounding box center [838, 342] width 14 height 14
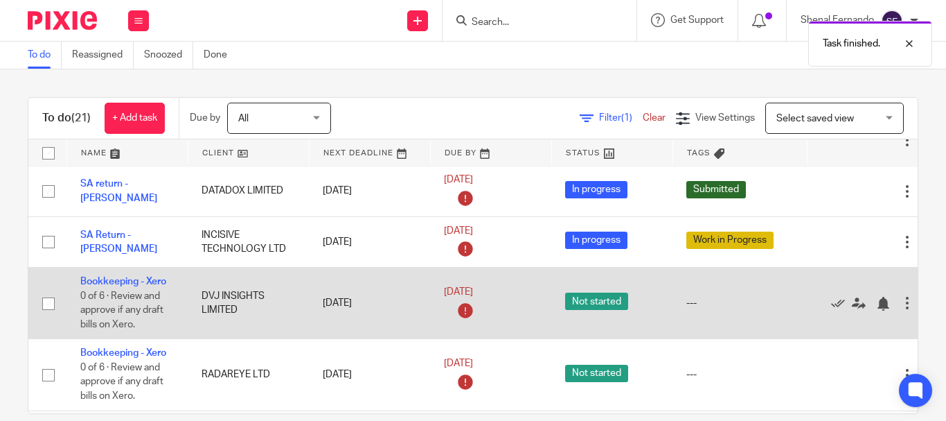
scroll to position [277, 0]
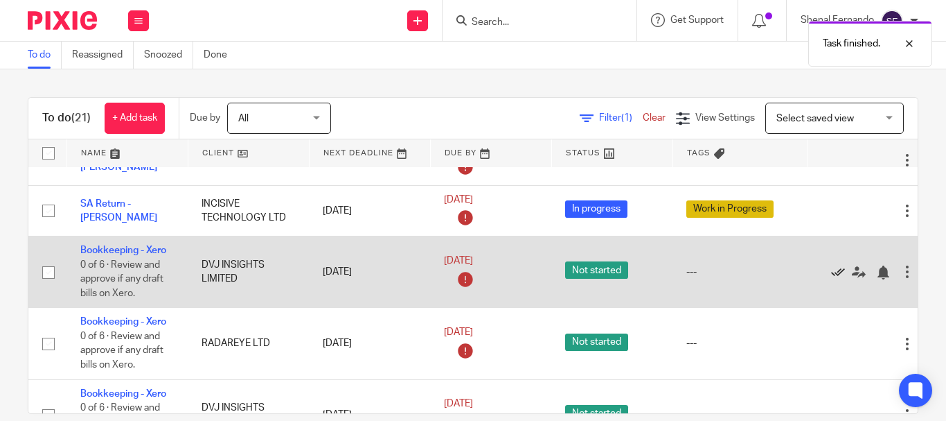
click at [838, 271] on icon at bounding box center [838, 272] width 14 height 14
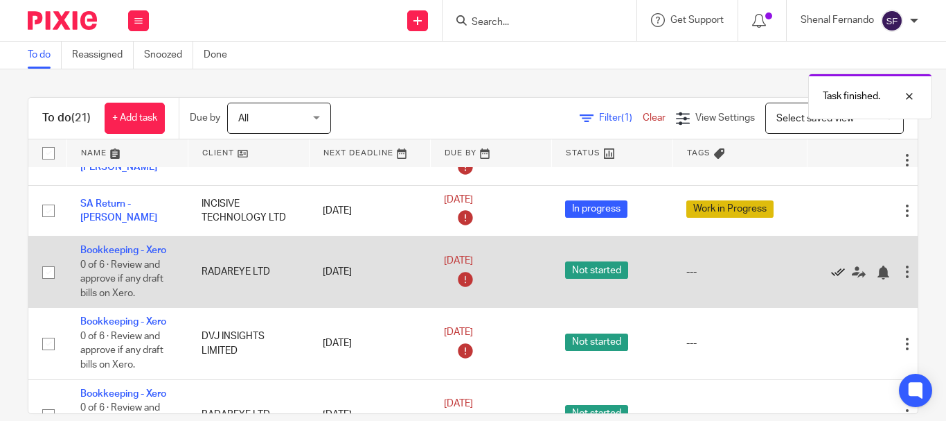
click at [837, 271] on icon at bounding box center [838, 272] width 14 height 14
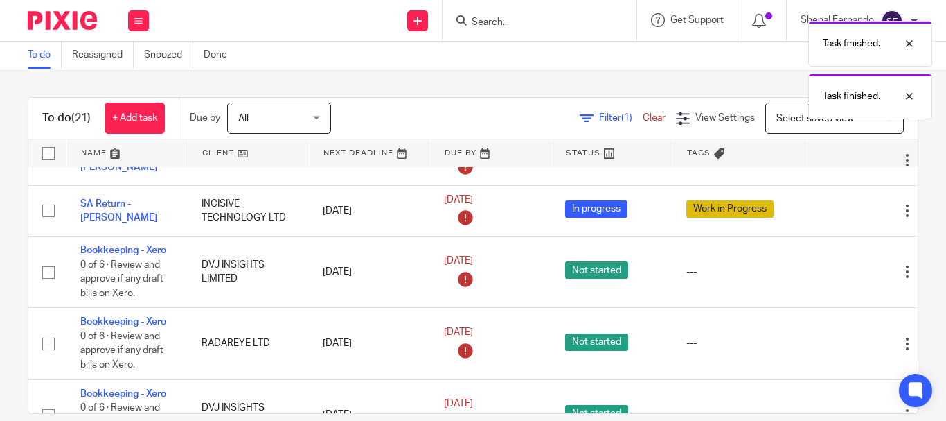
click at [837, 271] on icon at bounding box center [838, 272] width 14 height 14
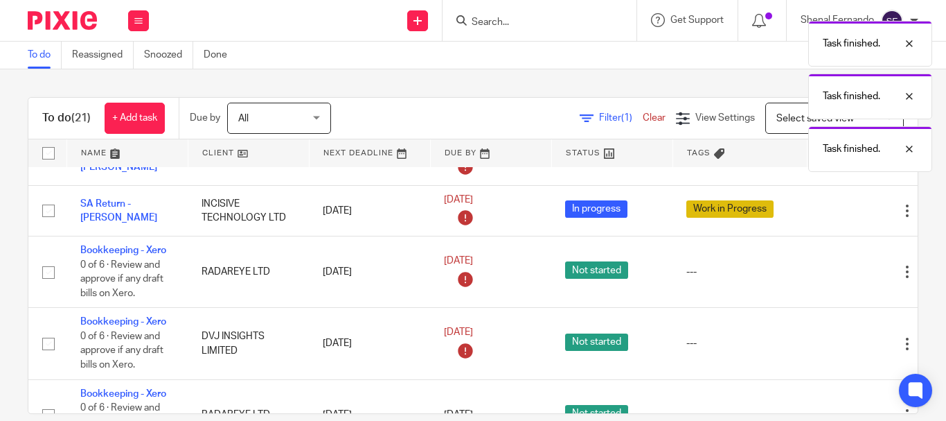
click at [837, 271] on icon at bounding box center [838, 272] width 14 height 14
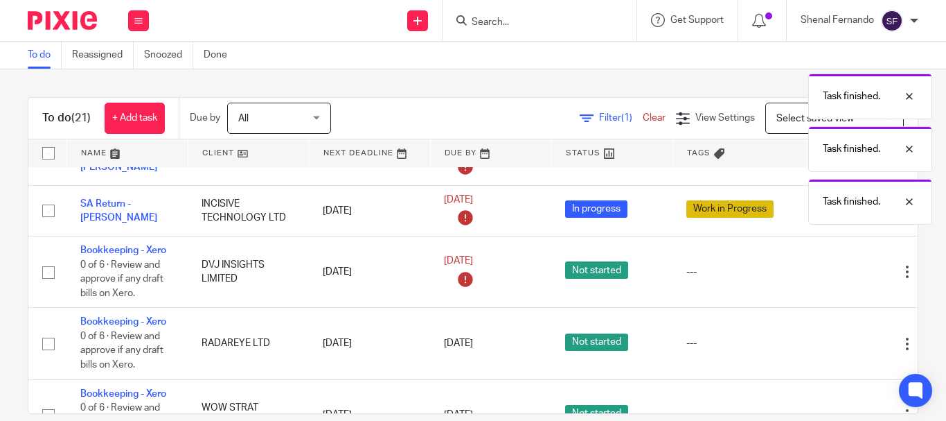
click at [837, 271] on icon at bounding box center [838, 272] width 14 height 14
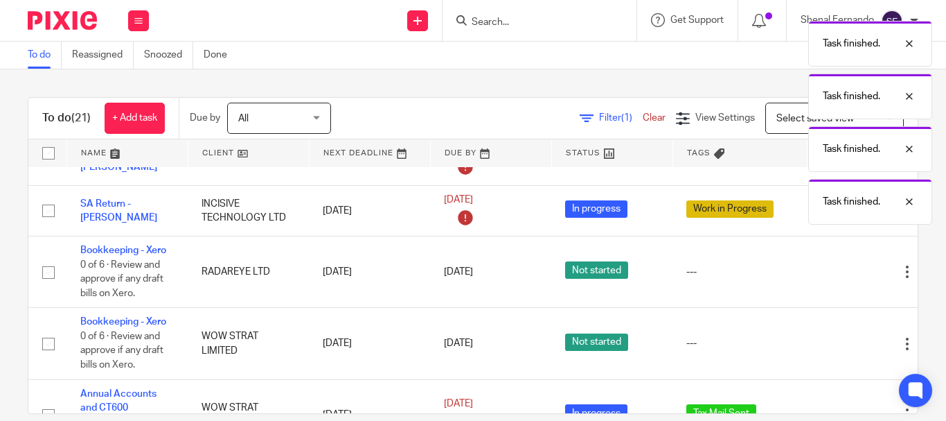
click at [837, 271] on icon at bounding box center [838, 272] width 14 height 14
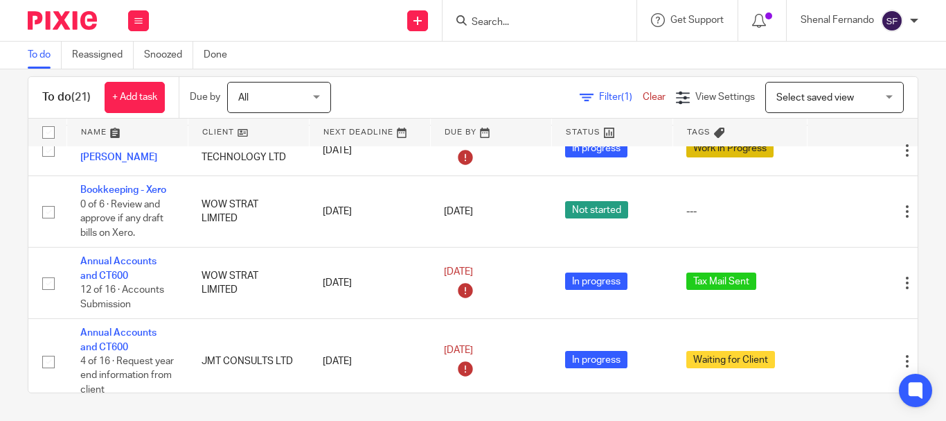
scroll to position [293, 0]
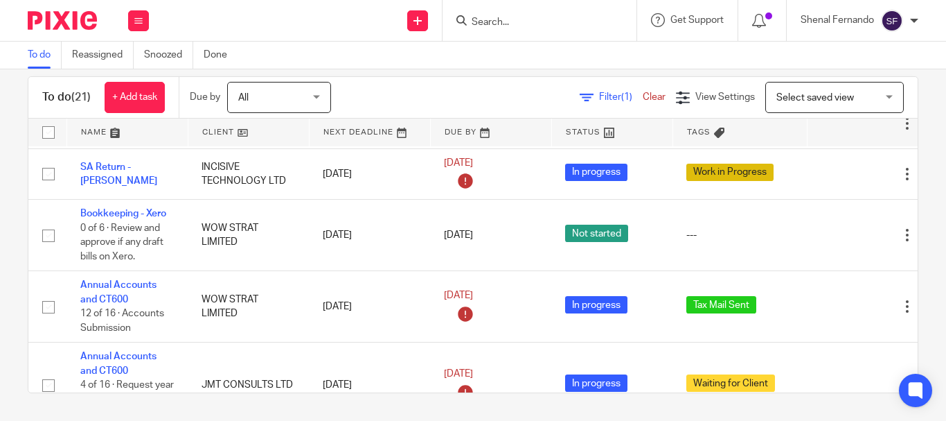
click at [39, 58] on link "To do" at bounding box center [45, 55] width 34 height 27
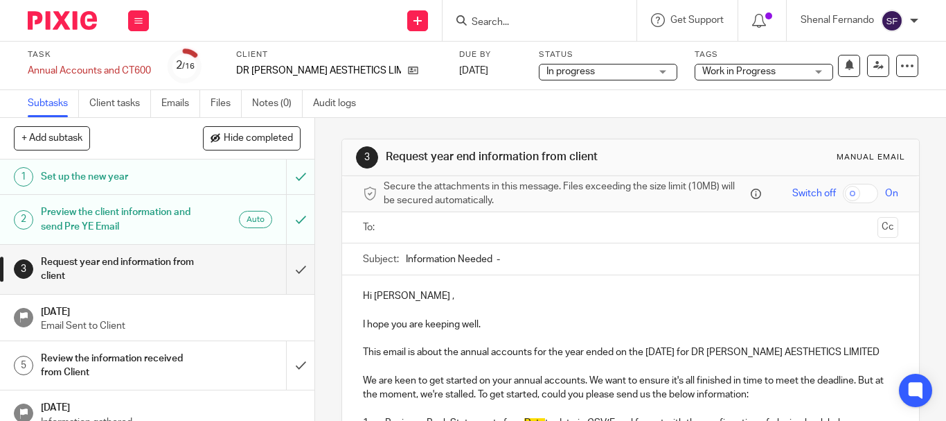
click at [702, 66] on span "Work in Progress" at bounding box center [754, 71] width 104 height 15
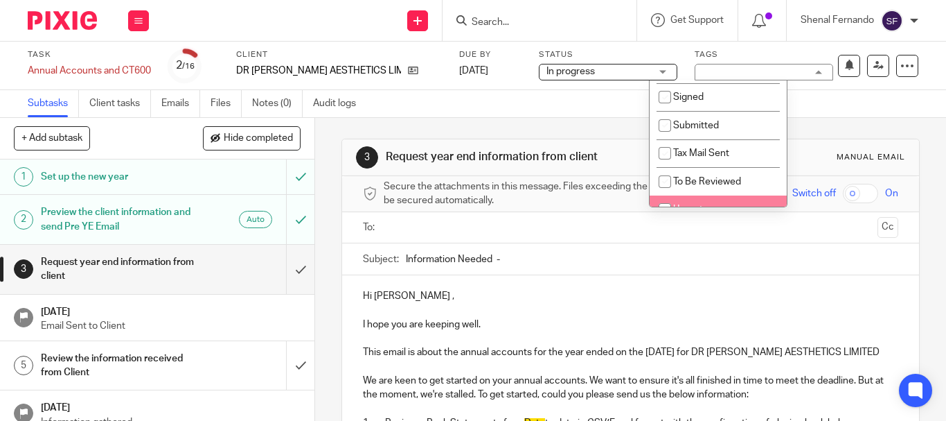
scroll to position [139, 0]
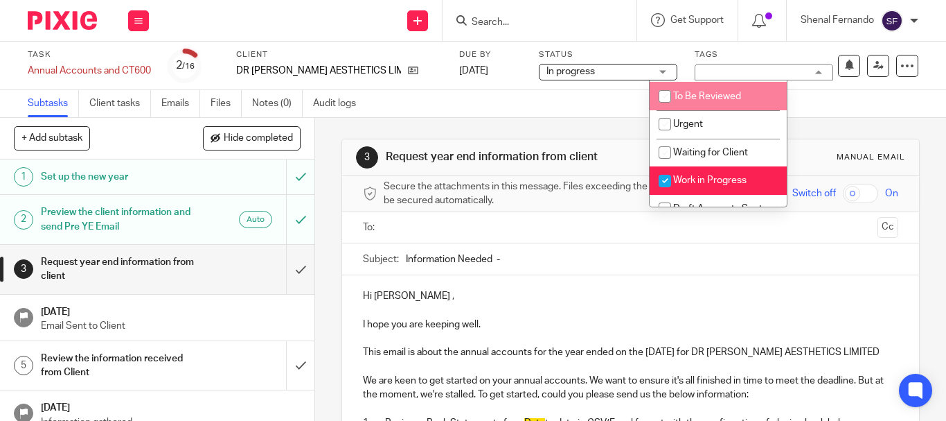
click at [664, 98] on input "checkbox" at bounding box center [665, 96] width 26 height 26
checkbox input "true"
click at [665, 182] on input "checkbox" at bounding box center [665, 181] width 26 height 26
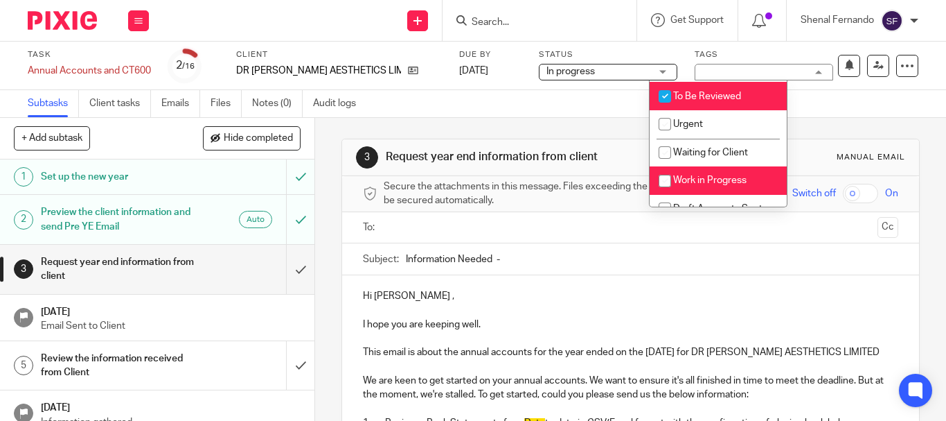
checkbox input "false"
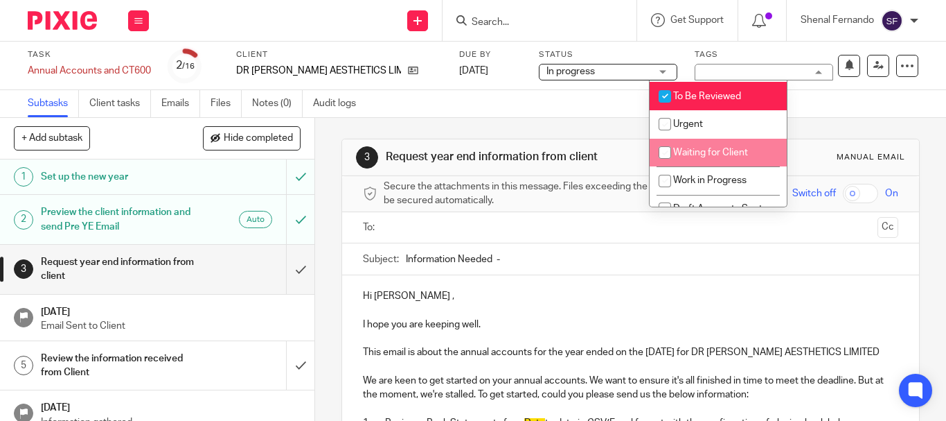
click at [556, 96] on div "Subtasks Client tasks Emails Files Notes (0) Audit logs" at bounding box center [473, 104] width 946 height 28
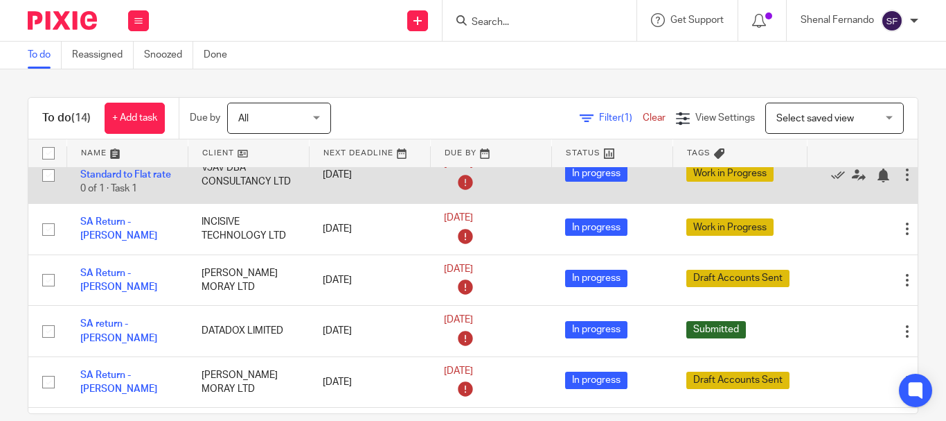
scroll to position [139, 0]
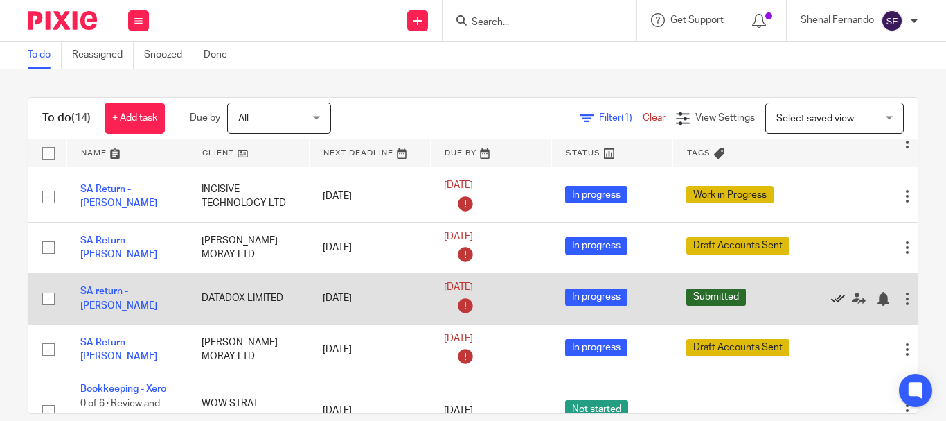
click at [838, 299] on icon at bounding box center [838, 299] width 14 height 14
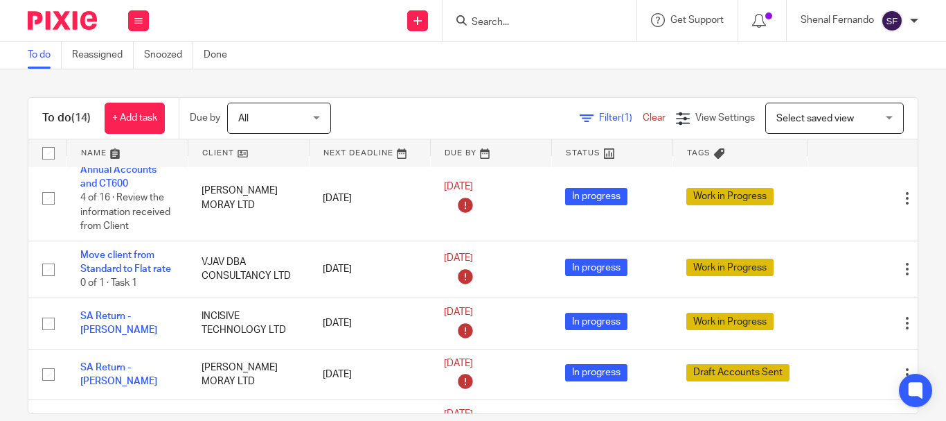
scroll to position [0, 0]
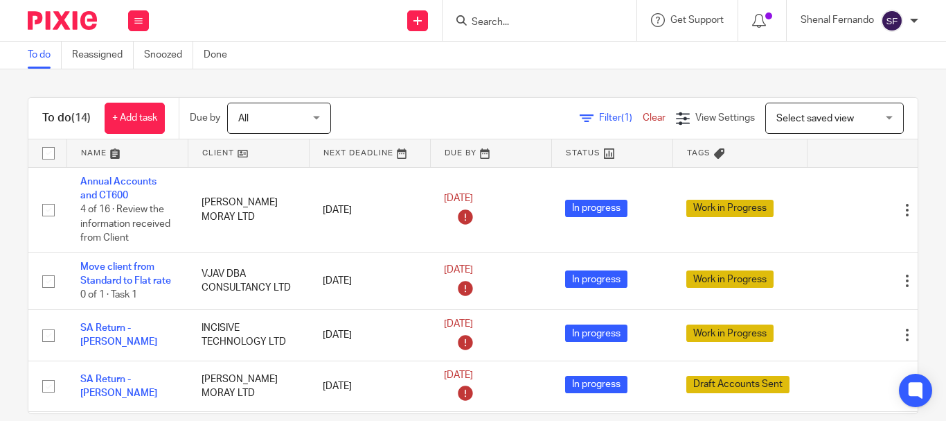
click at [42, 58] on link "To do" at bounding box center [45, 55] width 34 height 27
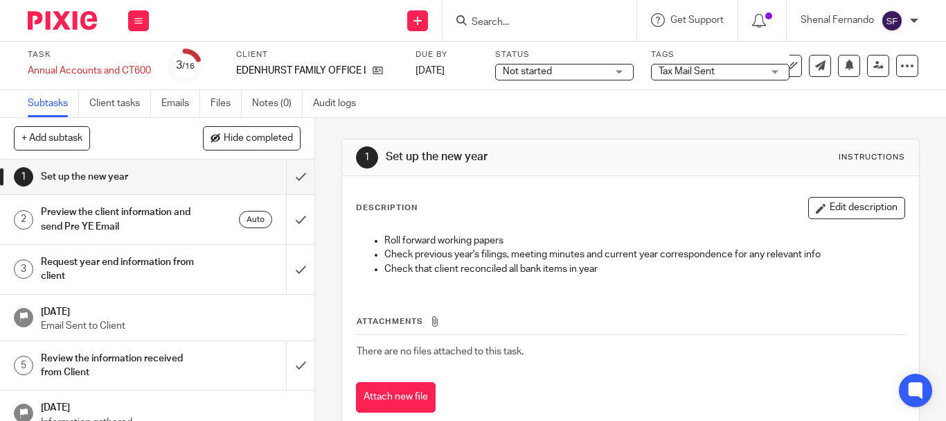
click at [538, 75] on span "Not started" at bounding box center [527, 72] width 49 height 10
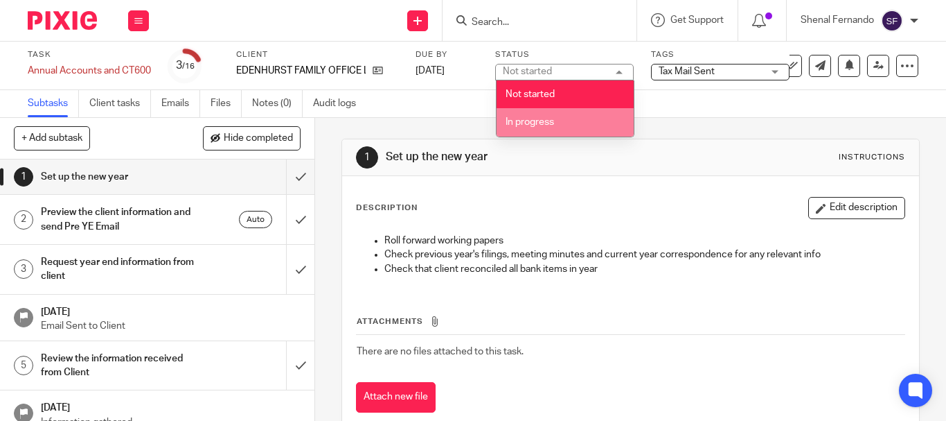
click at [539, 113] on li "In progress" at bounding box center [565, 122] width 137 height 28
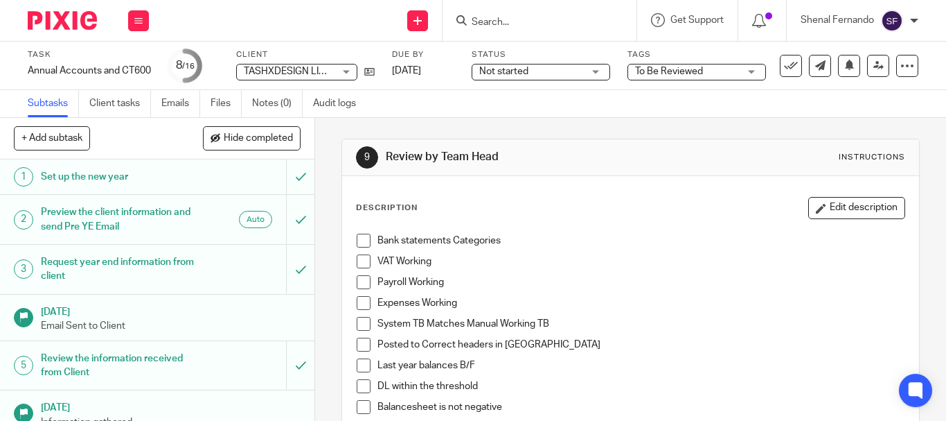
click at [520, 69] on span "Not started" at bounding box center [503, 72] width 49 height 10
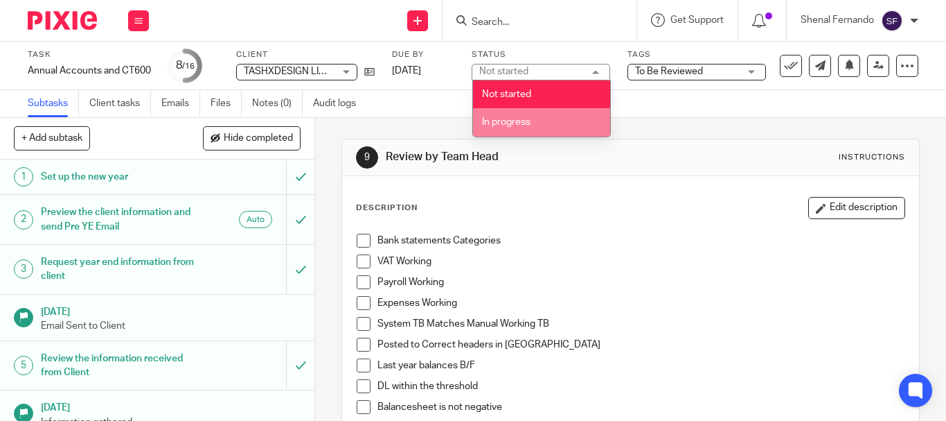
click at [527, 121] on span "In progress" at bounding box center [506, 122] width 48 height 10
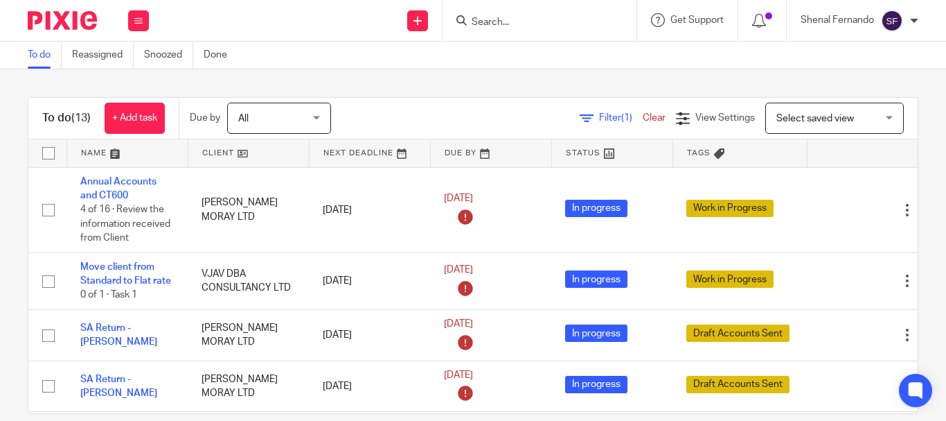
click at [32, 52] on link "To do" at bounding box center [45, 55] width 34 height 27
